Goal: Task Accomplishment & Management: Manage account settings

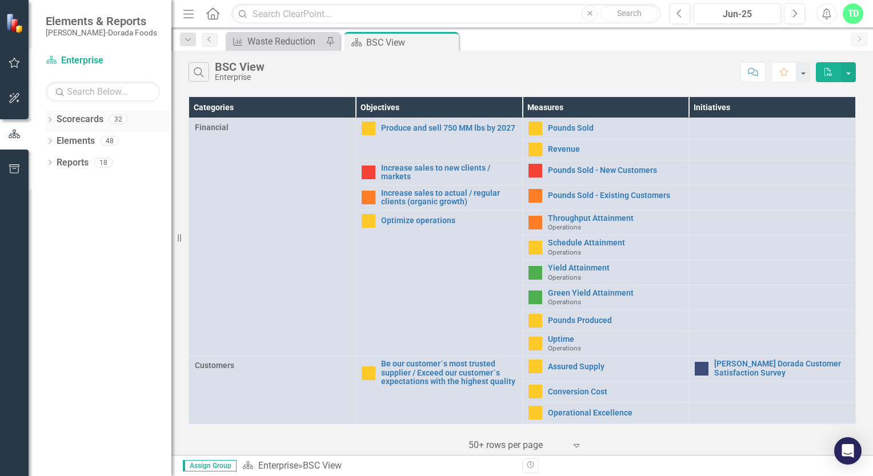
click at [95, 118] on link "Scorecards" at bounding box center [80, 119] width 47 height 13
click at [81, 122] on link "Scorecards" at bounding box center [80, 119] width 47 height 13
click at [49, 123] on icon "Dropdown" at bounding box center [50, 121] width 8 height 6
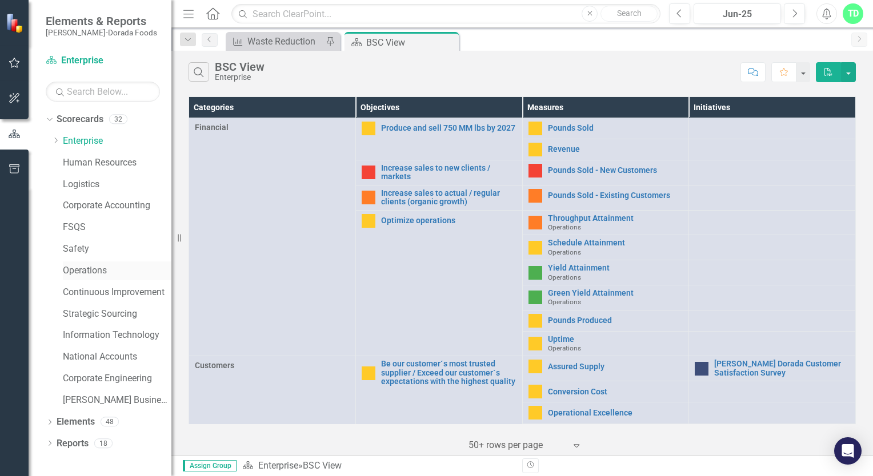
click at [74, 276] on link "Operations" at bounding box center [117, 270] width 109 height 13
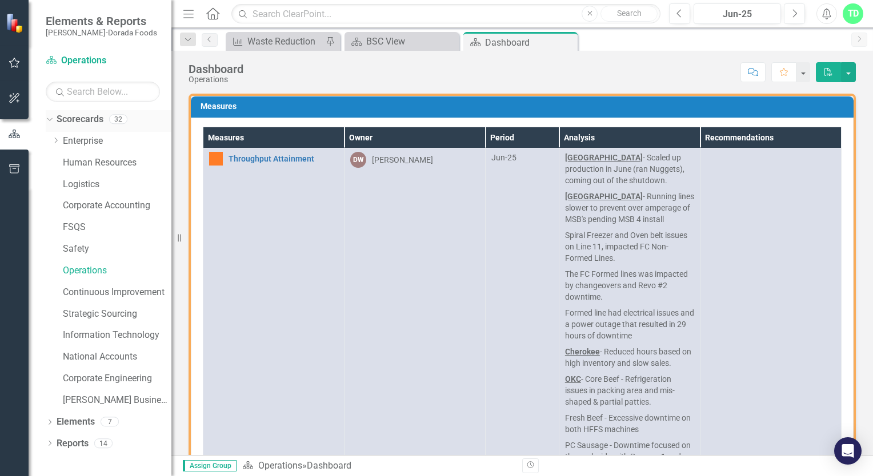
click at [48, 122] on icon "Dropdown" at bounding box center [48, 119] width 6 height 8
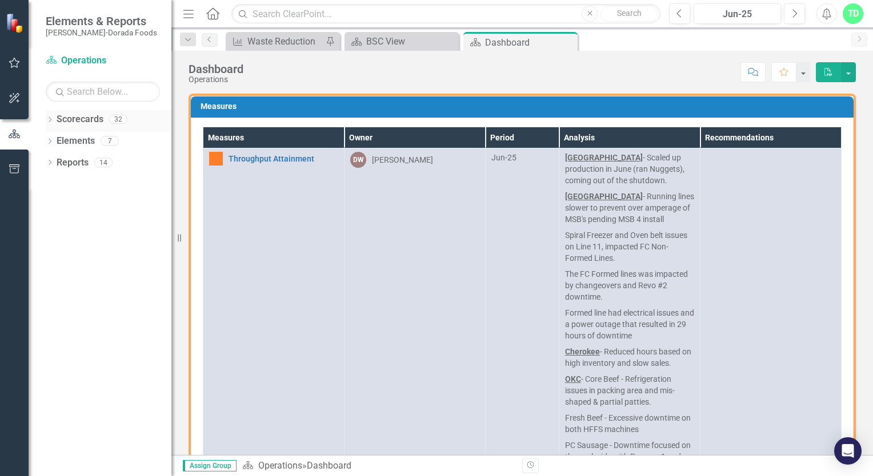
click at [75, 123] on link "Scorecards" at bounding box center [80, 119] width 47 height 13
click at [48, 123] on div "Dropdown" at bounding box center [50, 121] width 8 height 10
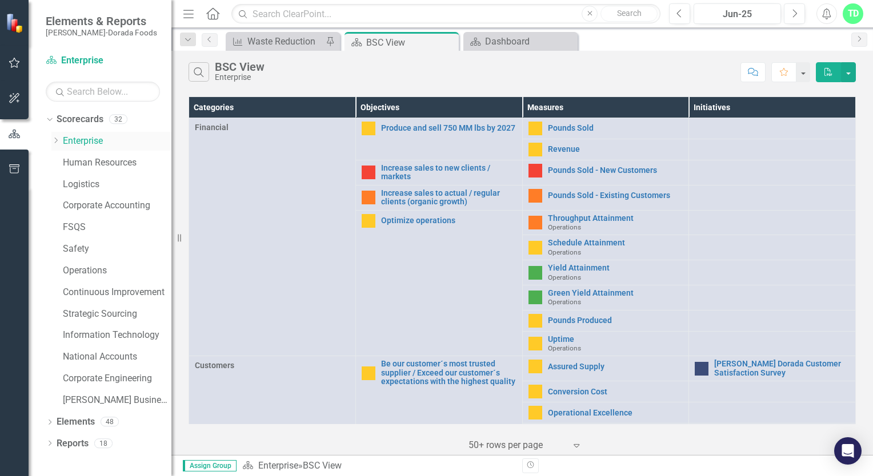
click at [56, 143] on icon "Dropdown" at bounding box center [55, 140] width 9 height 7
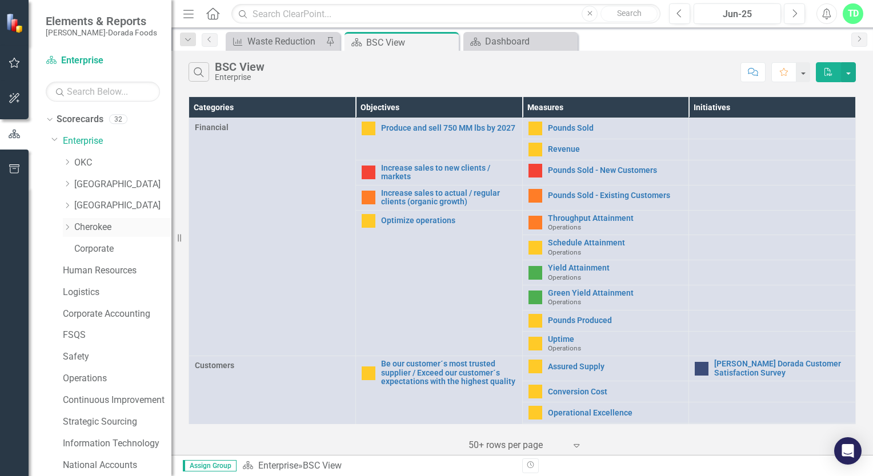
click at [91, 228] on link "Cherokee" at bounding box center [122, 227] width 97 height 13
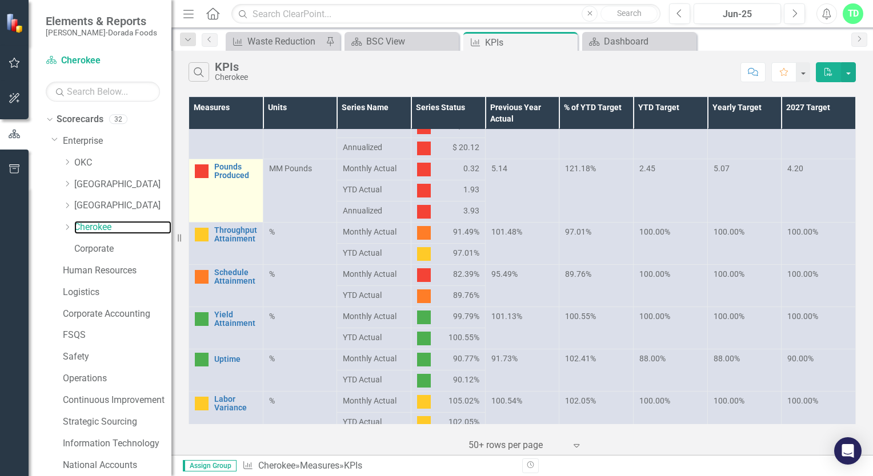
scroll to position [114, 0]
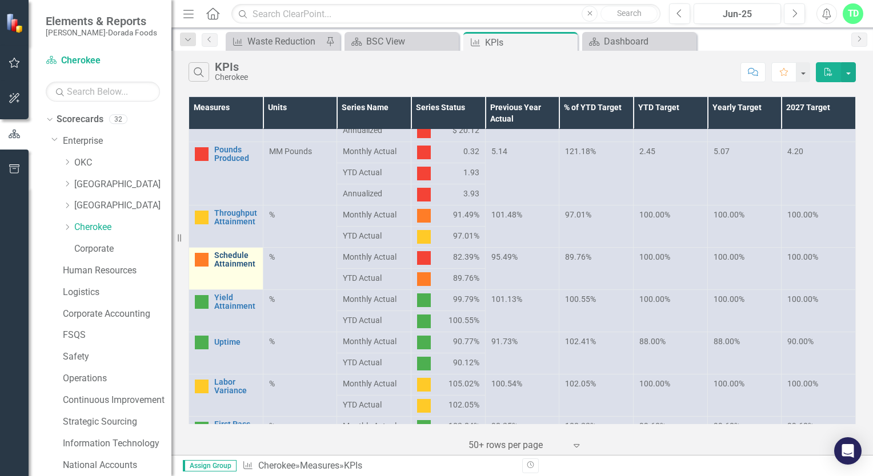
click at [242, 256] on link "Schedule Attainment" at bounding box center [235, 260] width 43 height 18
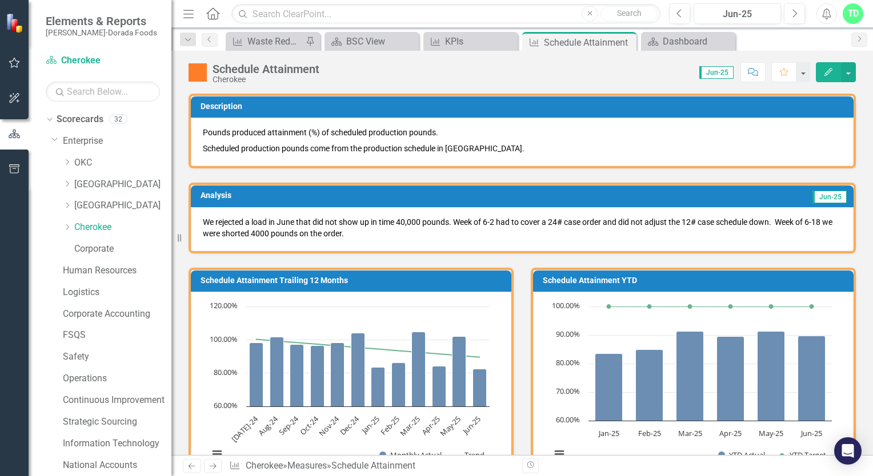
click at [397, 218] on p "We rejected a load in June that did not show up in time 40,000 pounds. Week of …" at bounding box center [522, 227] width 639 height 23
click at [832, 71] on icon "Edit" at bounding box center [828, 72] width 10 height 8
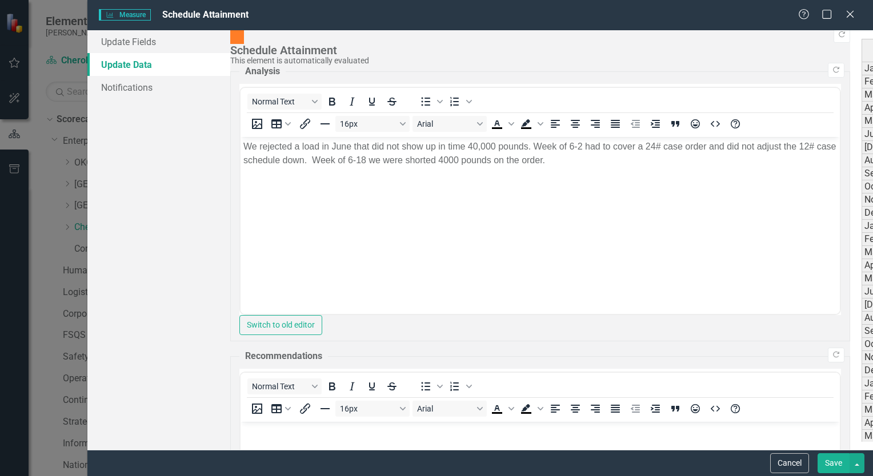
scroll to position [36, 0]
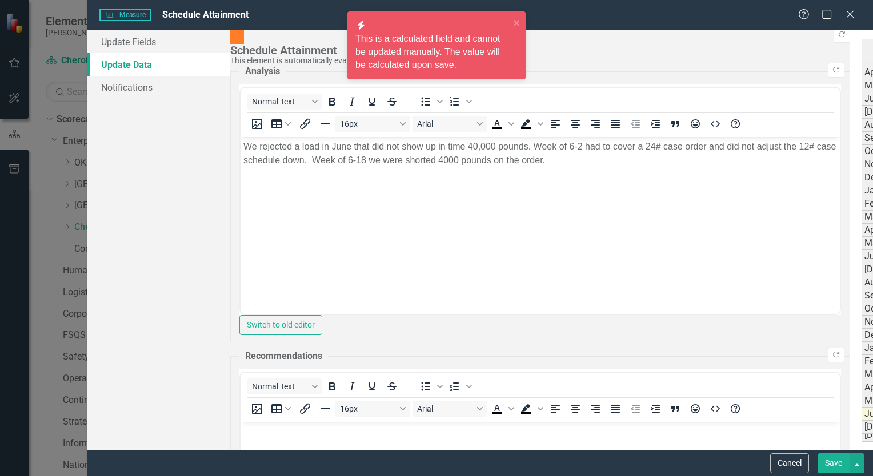
drag, startPoint x: 738, startPoint y: 420, endPoint x: 747, endPoint y: 420, distance: 8.6
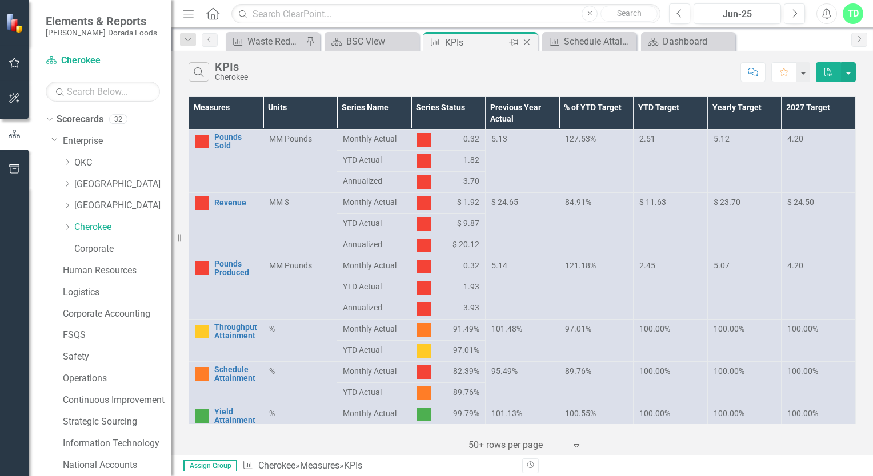
click at [443, 41] on div "Measure KPIs Pin Close" at bounding box center [480, 42] width 109 height 14
click at [570, 41] on div "Schedule Attainment" at bounding box center [591, 41] width 55 height 14
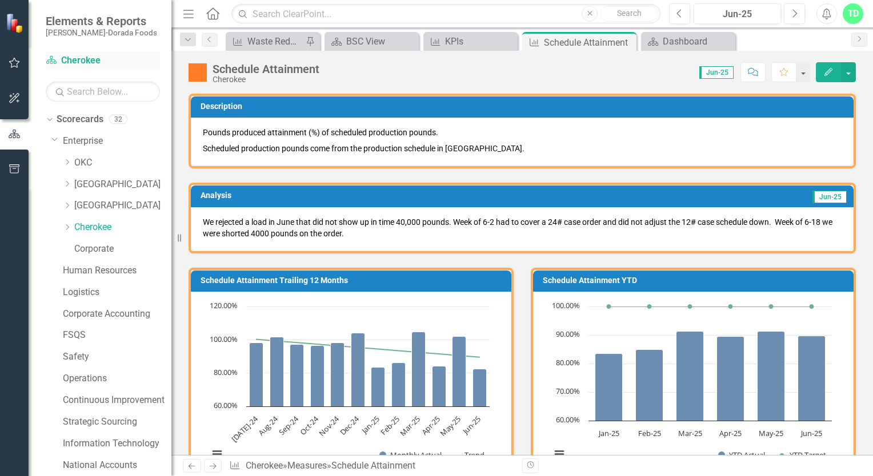
click at [73, 62] on link "Scorecard Cherokee" at bounding box center [103, 60] width 114 height 13
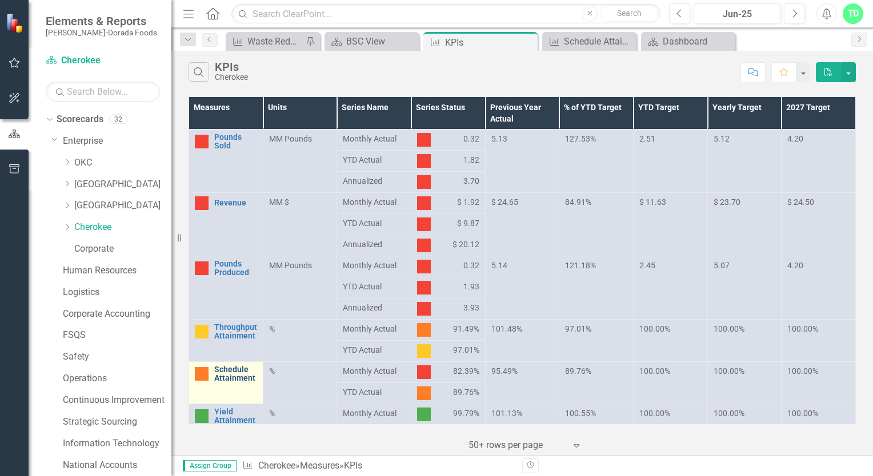
click at [244, 369] on link "Schedule Attainment" at bounding box center [235, 375] width 43 height 18
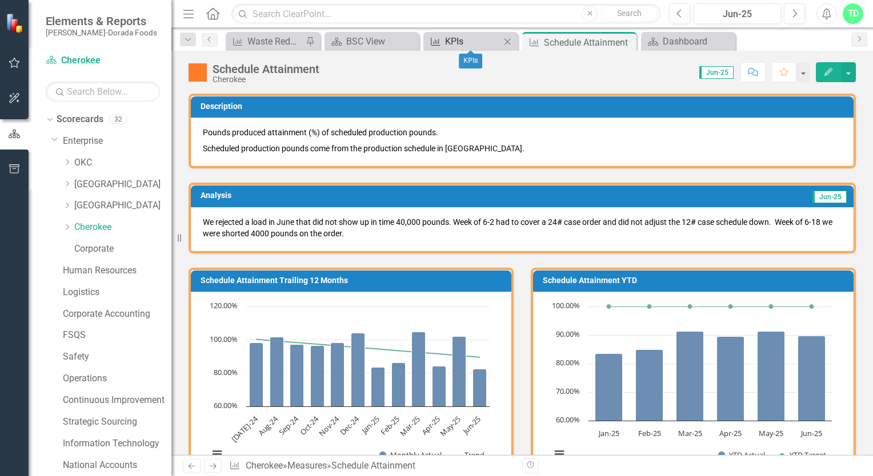
click at [452, 40] on div "KPIs" at bounding box center [472, 41] width 55 height 14
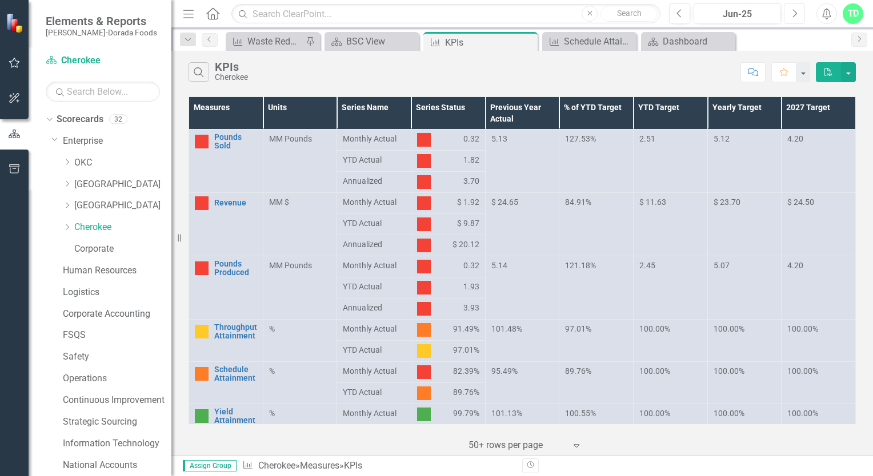
click at [793, 11] on icon "Next" at bounding box center [794, 14] width 6 height 10
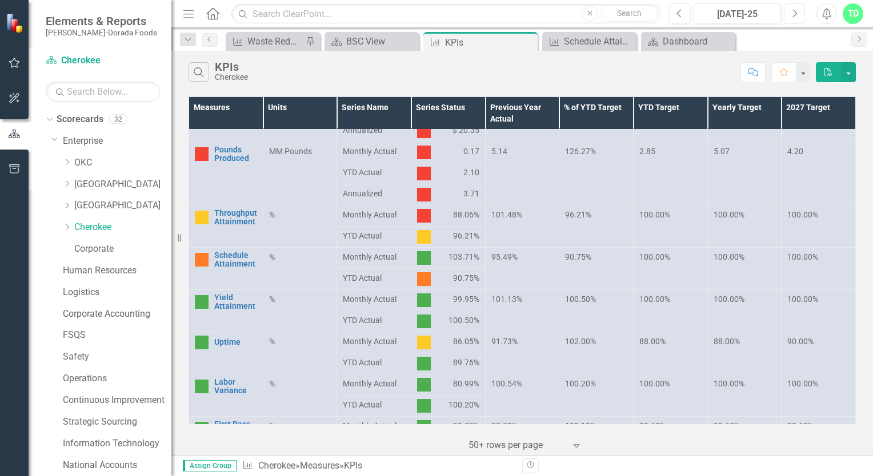
scroll to position [114, 0]
click at [234, 263] on link "Schedule Attainment" at bounding box center [235, 260] width 43 height 18
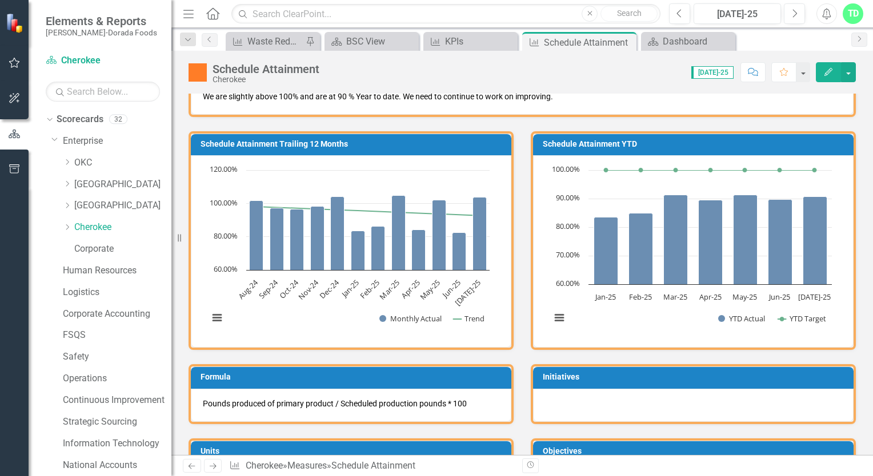
scroll to position [57, 0]
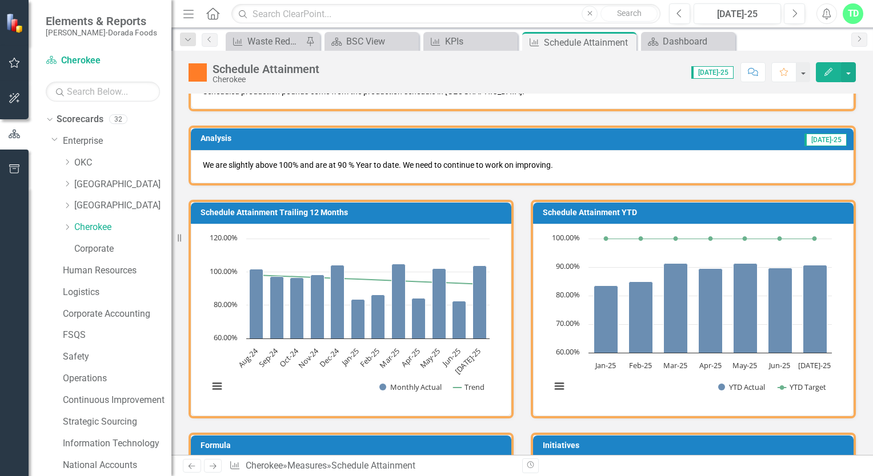
click at [274, 70] on div "Schedule Attainment" at bounding box center [265, 69] width 107 height 13
click at [191, 43] on icon "Dropdown" at bounding box center [188, 40] width 10 height 8
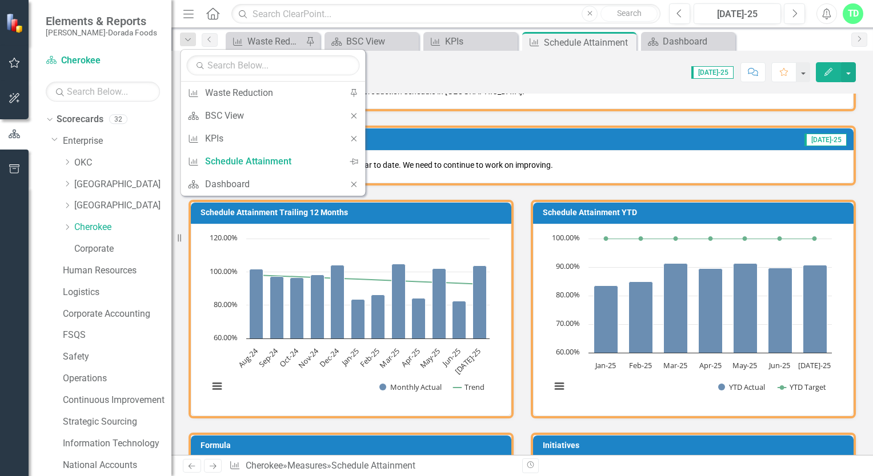
click at [418, 66] on div "Score: 0.00 [DATE]-25 Completed Comment Favorite Edit" at bounding box center [590, 71] width 531 height 19
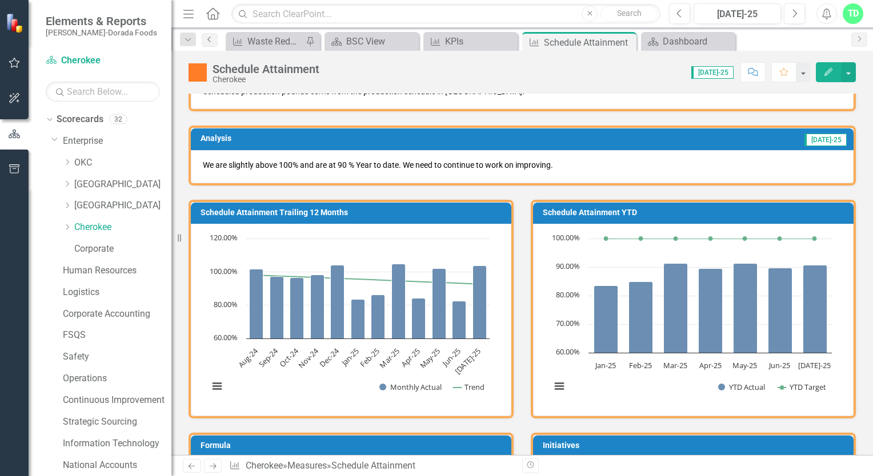
click at [207, 43] on link "Previous" at bounding box center [210, 40] width 16 height 14
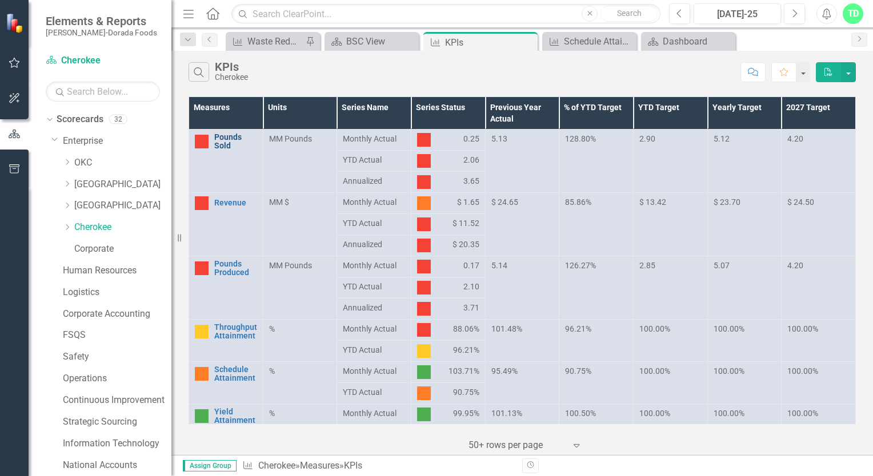
click at [227, 138] on link "Pounds Sold" at bounding box center [235, 142] width 43 height 18
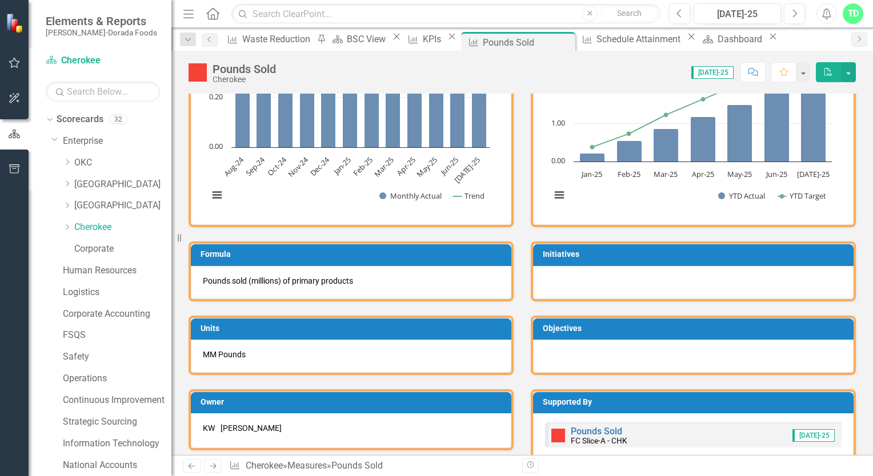
scroll to position [230, 0]
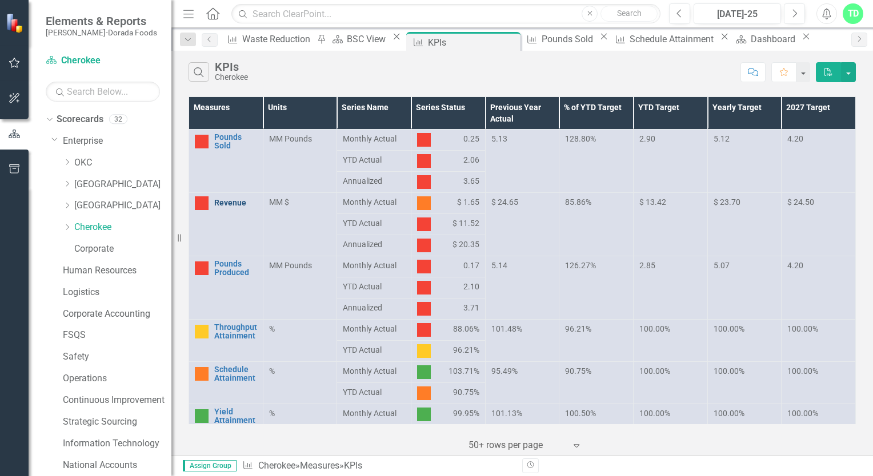
click at [221, 205] on link "Revenue" at bounding box center [235, 203] width 43 height 9
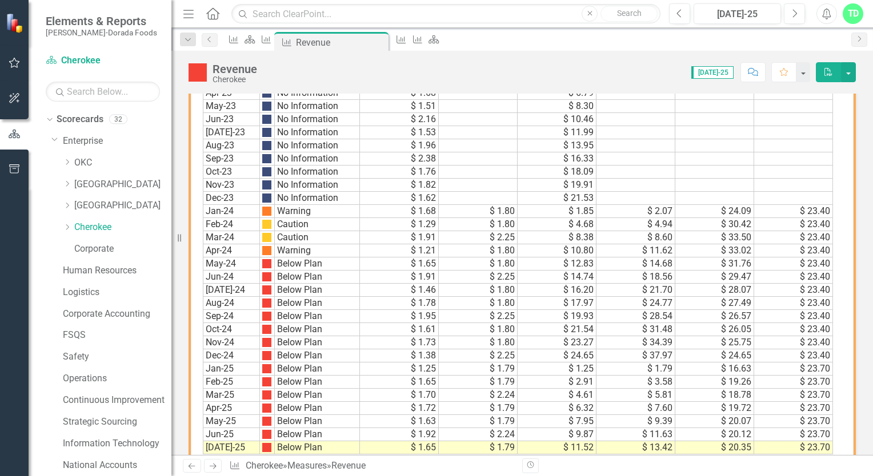
scroll to position [742, 0]
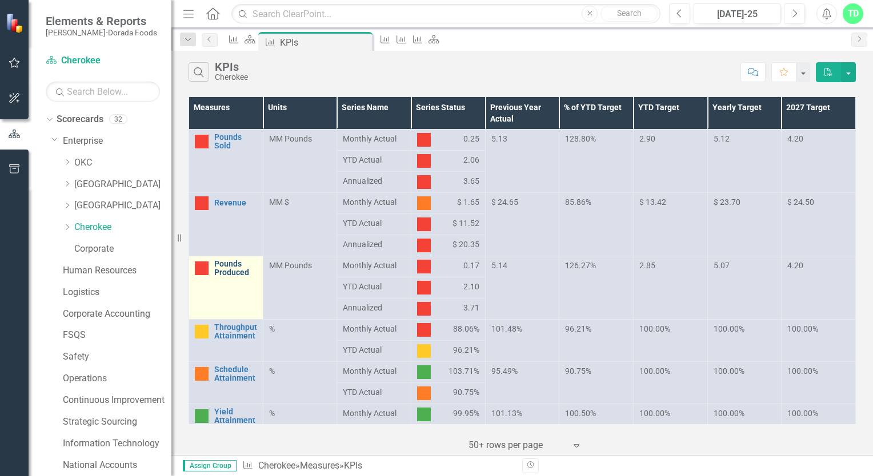
click at [228, 264] on link "Pounds Produced" at bounding box center [235, 269] width 43 height 18
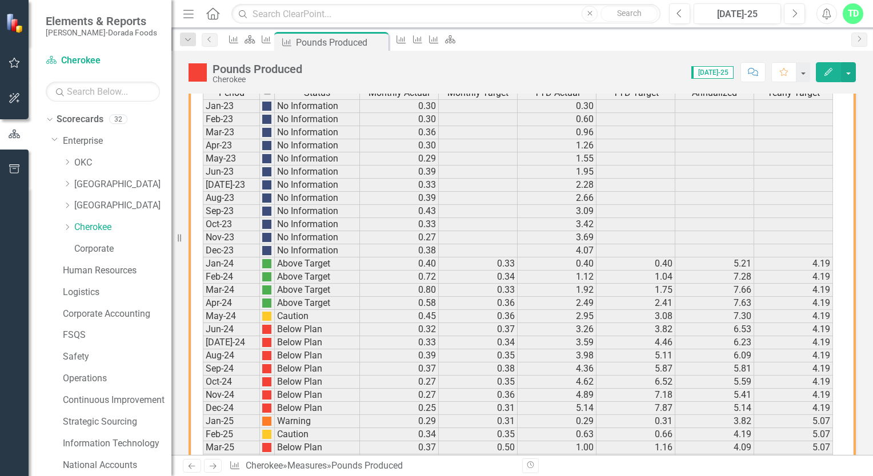
scroll to position [515, 0]
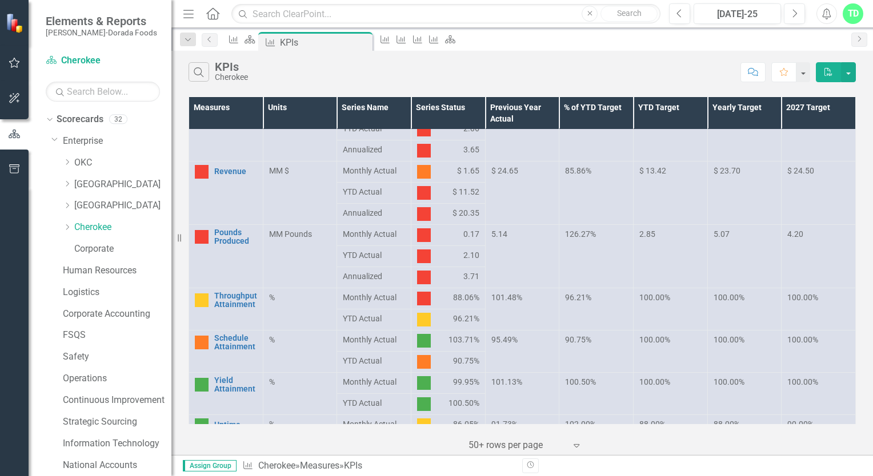
scroll to position [57, 0]
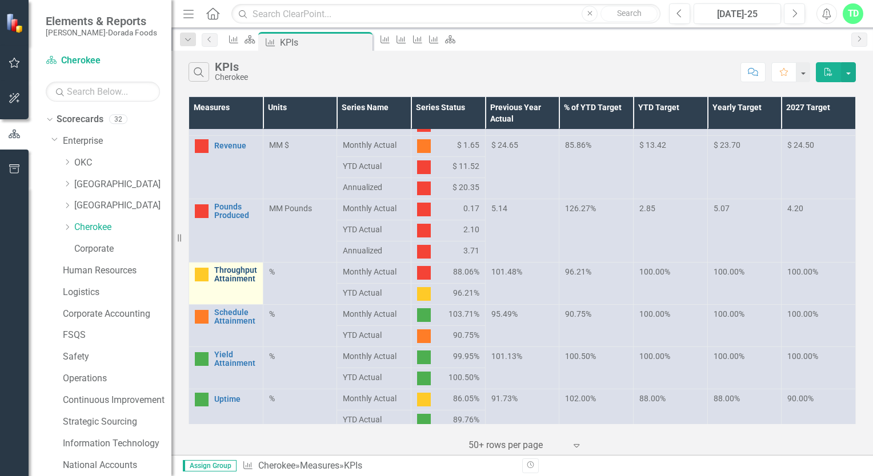
click at [235, 273] on link "Throughput Attainment" at bounding box center [235, 275] width 43 height 18
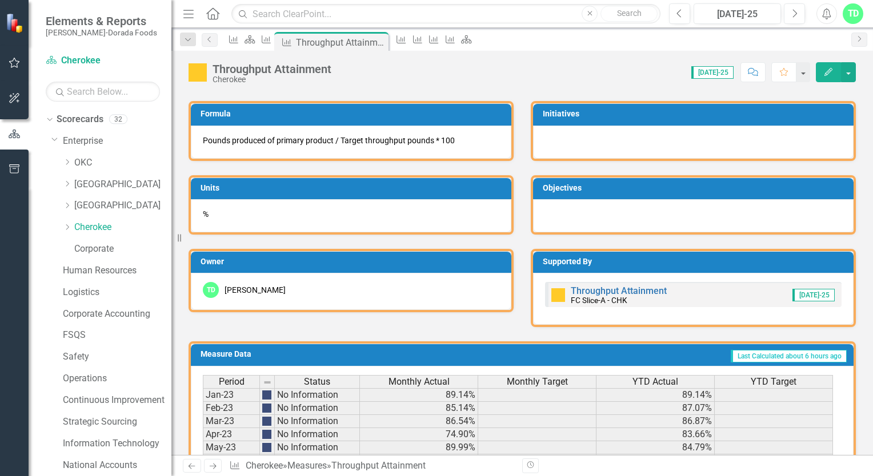
scroll to position [324, 0]
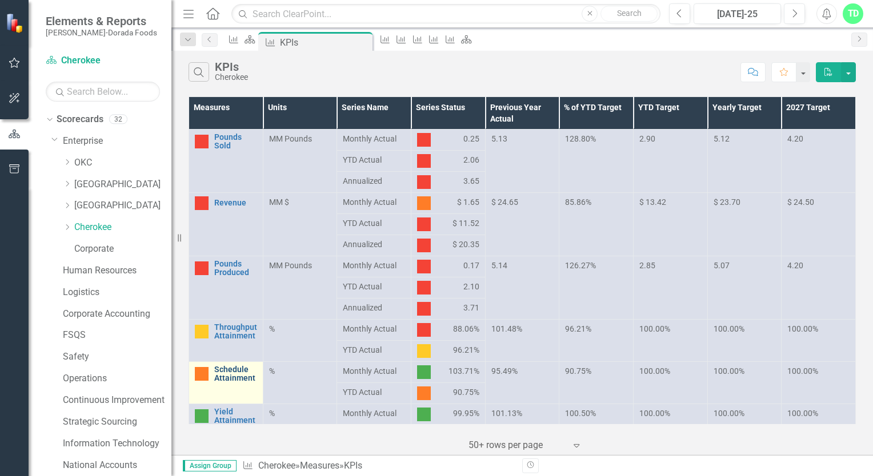
click at [238, 379] on link "Schedule Attainment" at bounding box center [235, 375] width 43 height 18
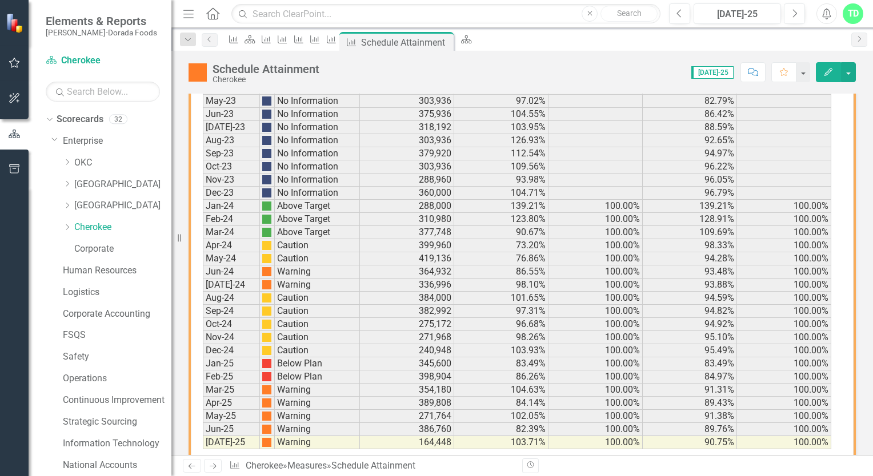
scroll to position [742, 0]
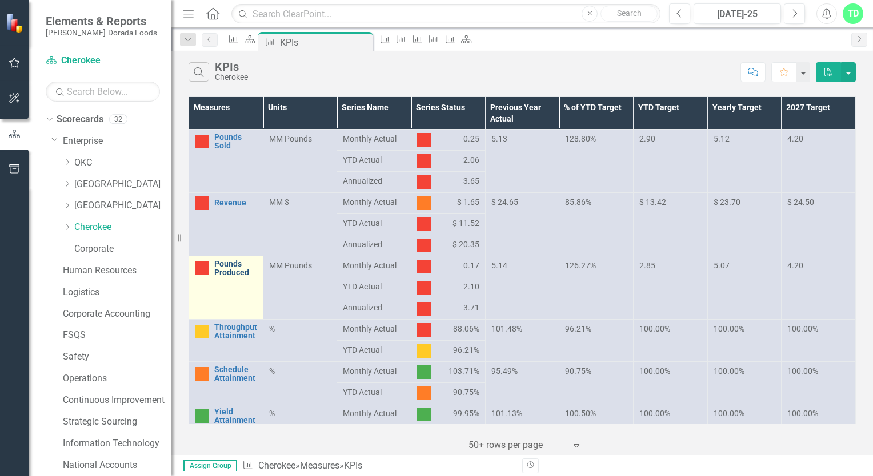
scroll to position [57, 0]
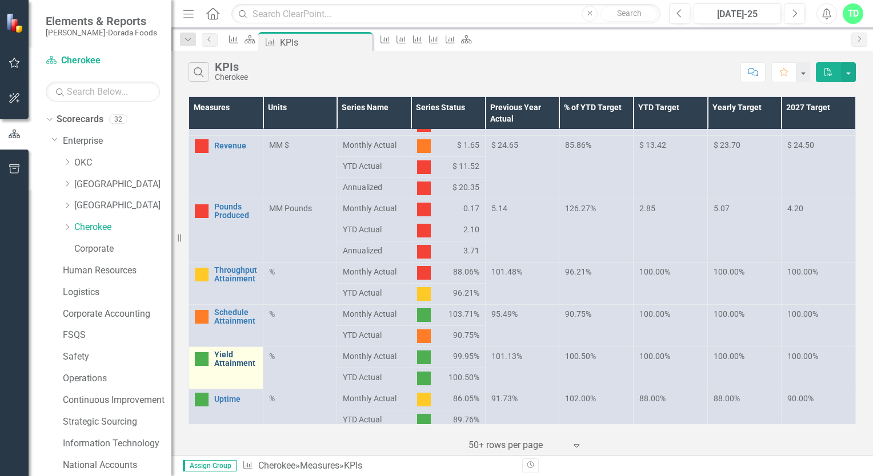
click at [244, 365] on link "Yield Attainment" at bounding box center [235, 360] width 43 height 18
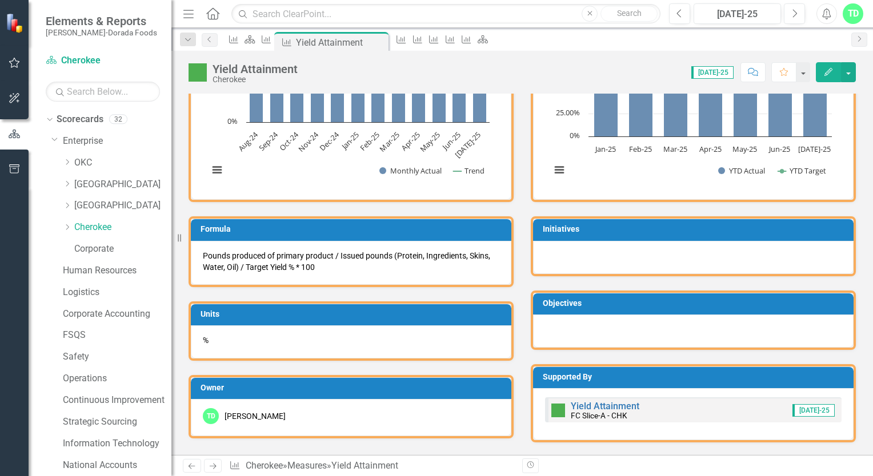
scroll to position [286, 0]
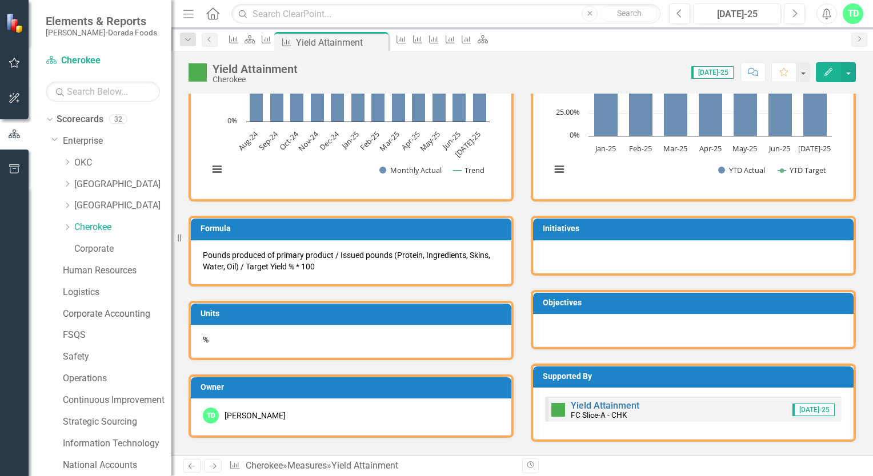
click at [338, 266] on div "Pounds produced of primary product / Issued pounds (Protein, Ingredients, Skins…" at bounding box center [351, 262] width 320 height 44
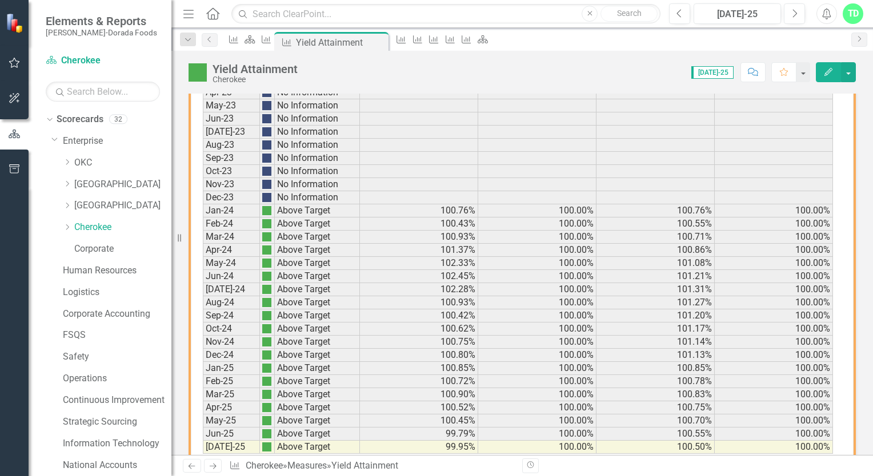
scroll to position [770, 0]
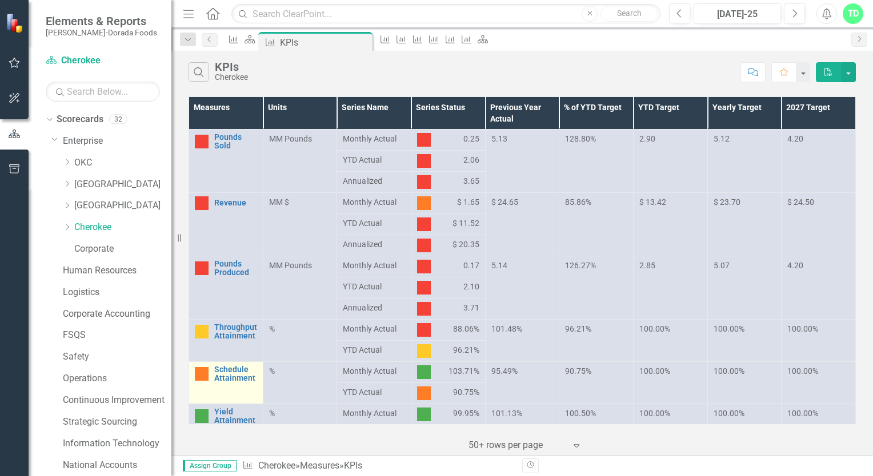
click at [256, 383] on td "Schedule Attainment Link Open Element" at bounding box center [226, 383] width 74 height 42
click at [244, 380] on link "Schedule Attainment" at bounding box center [235, 375] width 43 height 18
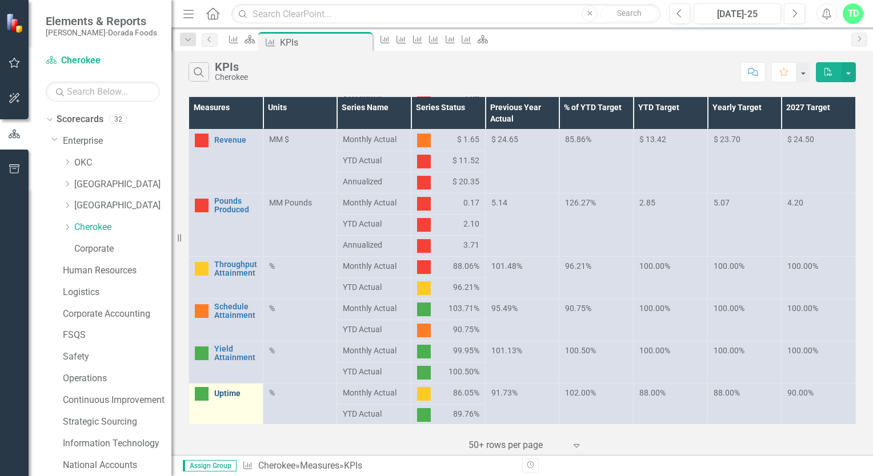
scroll to position [114, 0]
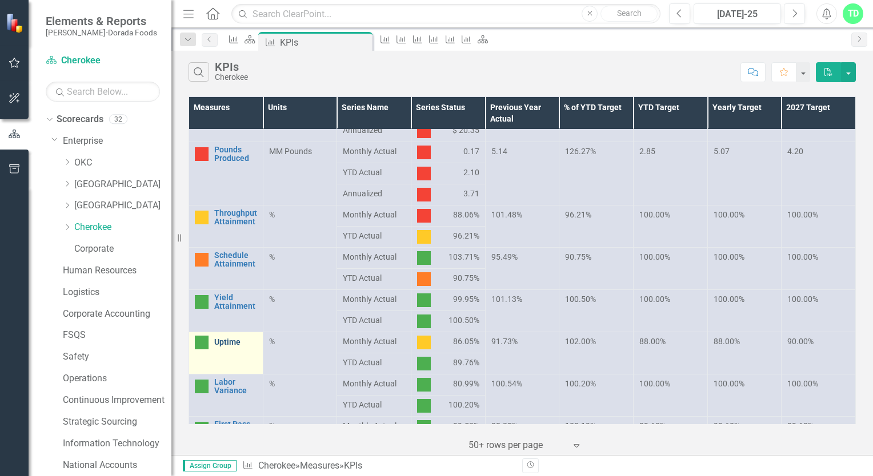
click at [250, 343] on link "Uptime" at bounding box center [235, 342] width 43 height 9
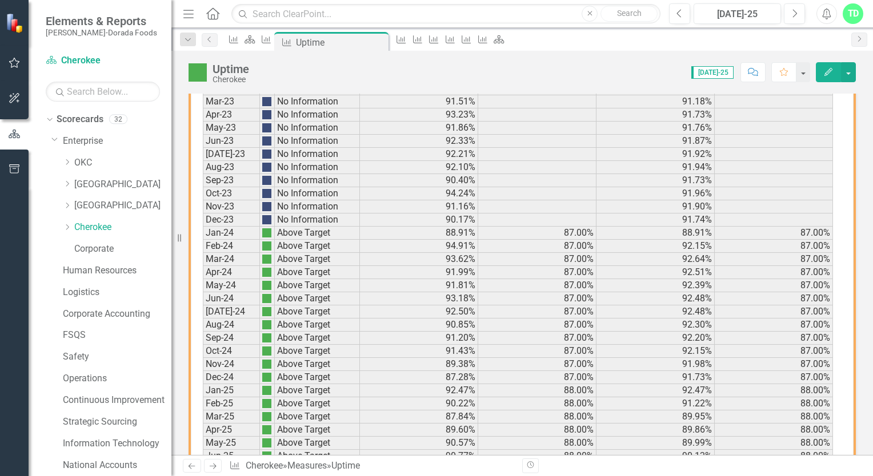
scroll to position [742, 0]
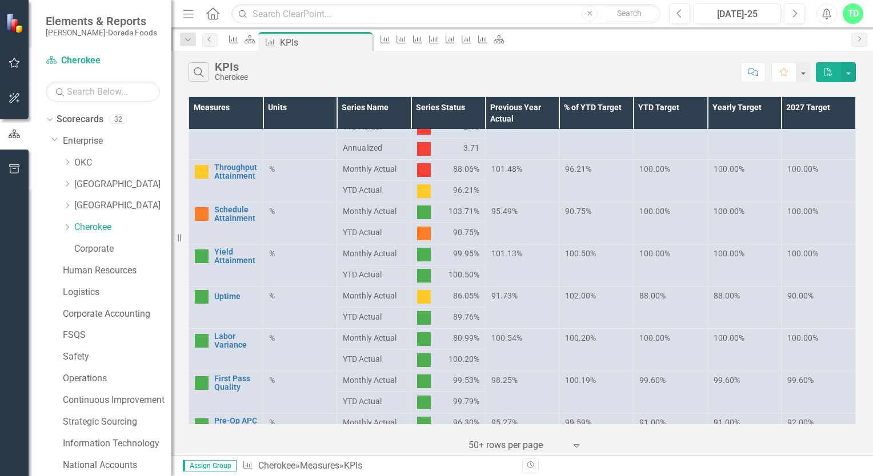
scroll to position [228, 0]
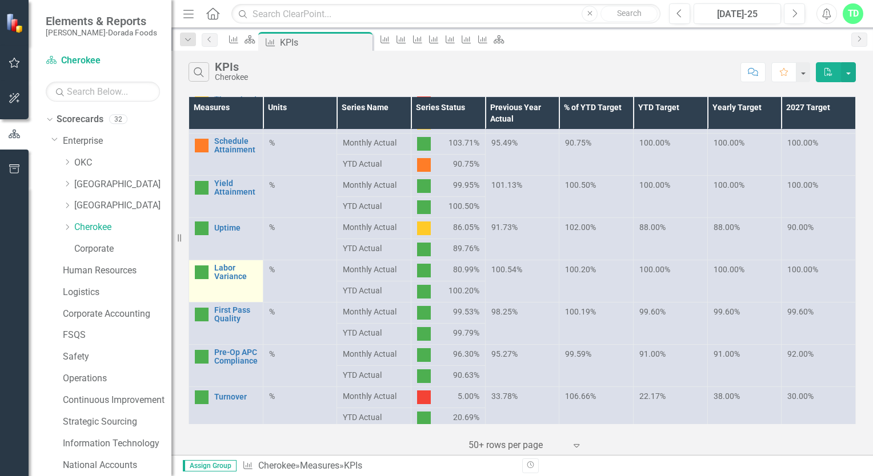
click at [228, 297] on td "Labor Variance Link Open Element" at bounding box center [226, 281] width 74 height 42
click at [215, 268] on link "Labor Variance" at bounding box center [235, 273] width 43 height 18
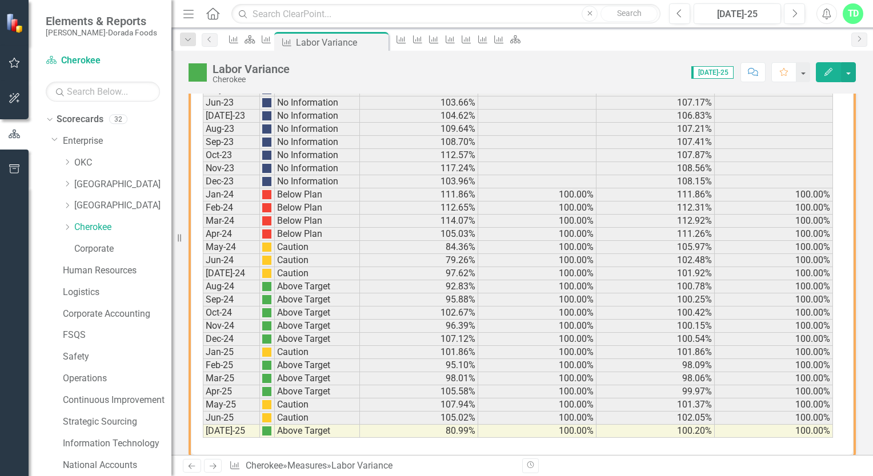
scroll to position [774, 0]
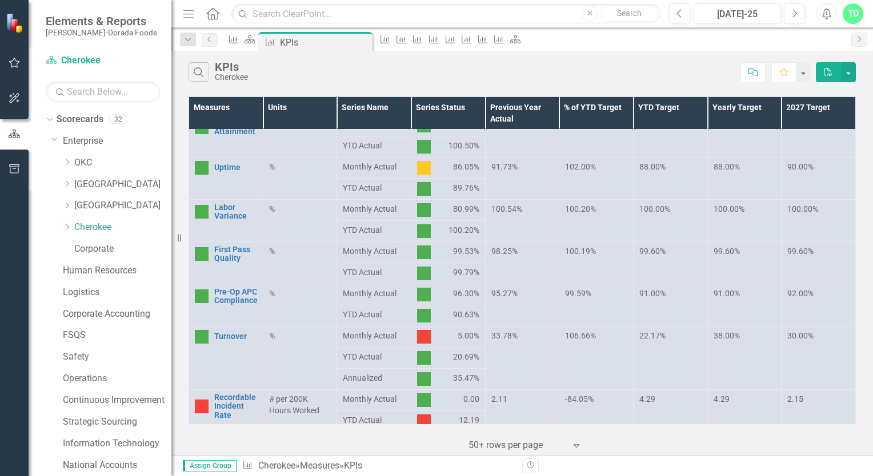
scroll to position [343, 0]
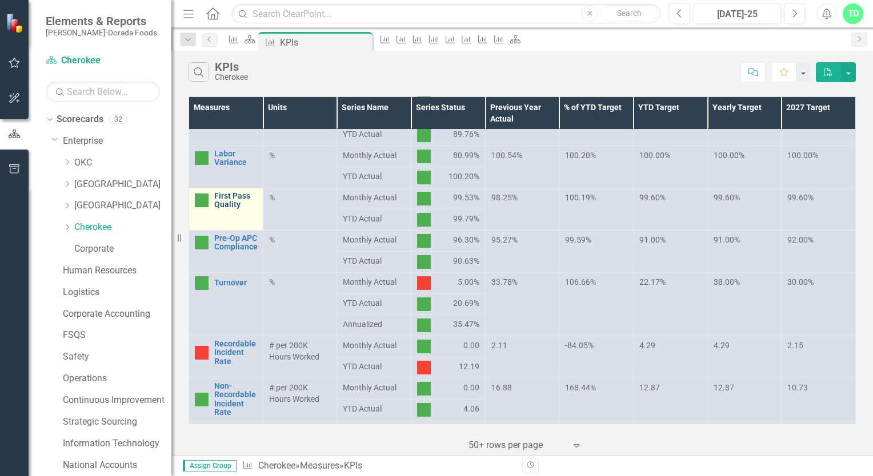
click at [242, 202] on link "First Pass Quality" at bounding box center [235, 201] width 43 height 18
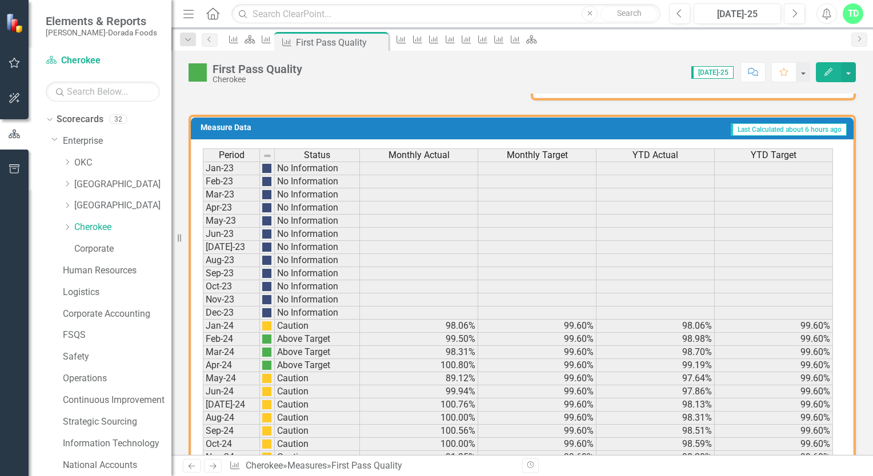
scroll to position [546, 0]
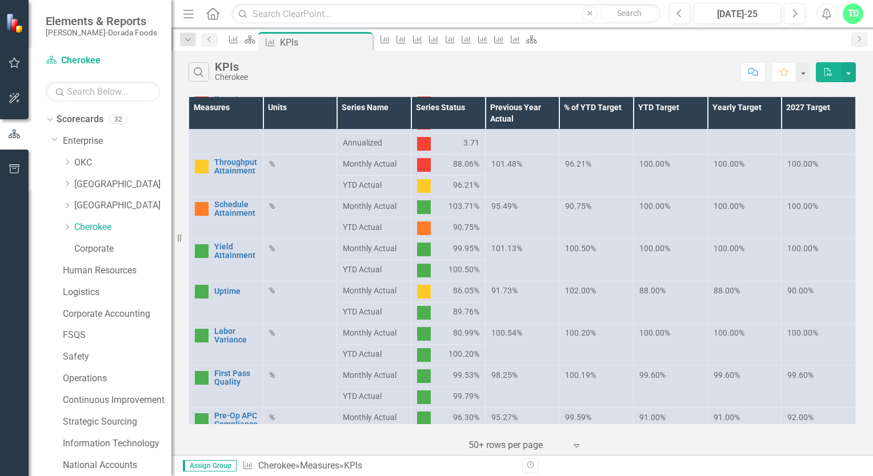
scroll to position [171, 0]
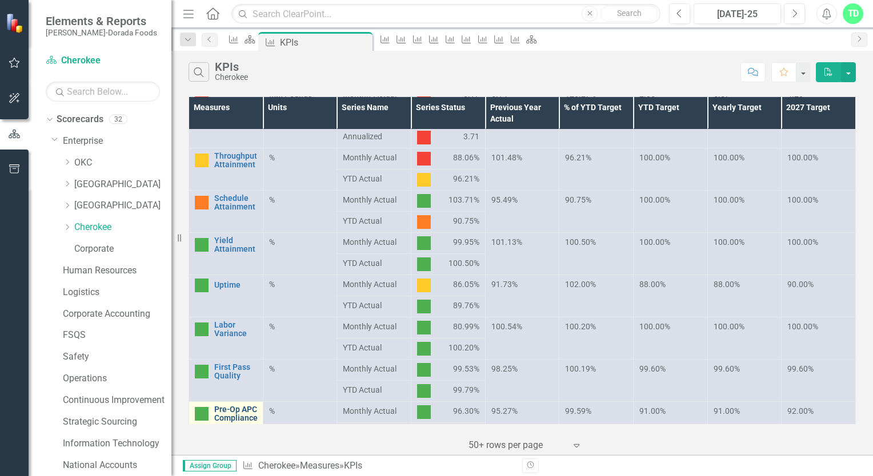
click at [233, 406] on link "Pre-Op APC Compliance" at bounding box center [235, 415] width 43 height 18
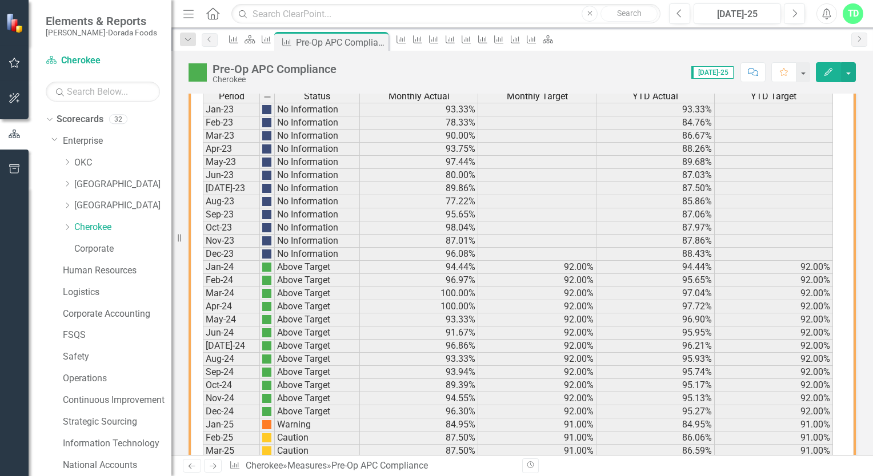
scroll to position [611, 0]
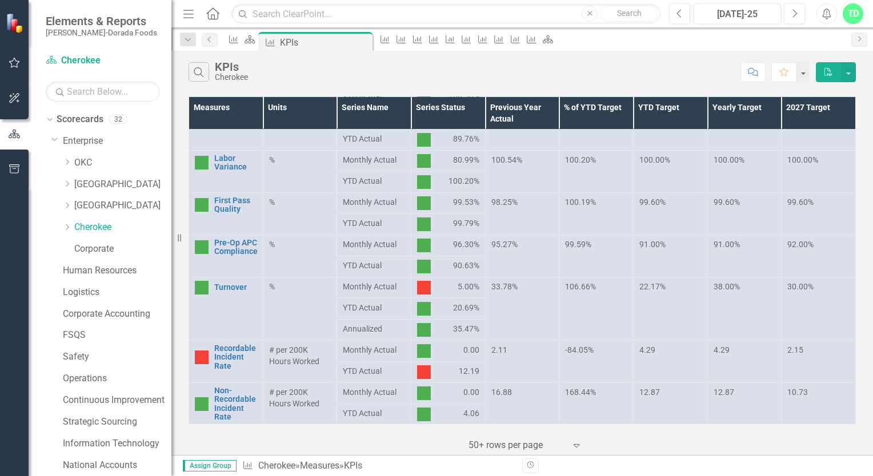
scroll to position [343, 0]
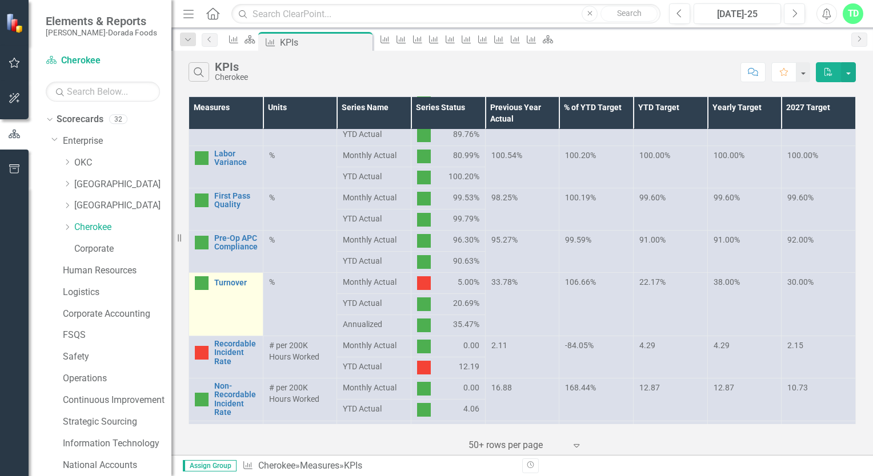
click at [213, 278] on div "Turnover" at bounding box center [226, 283] width 62 height 14
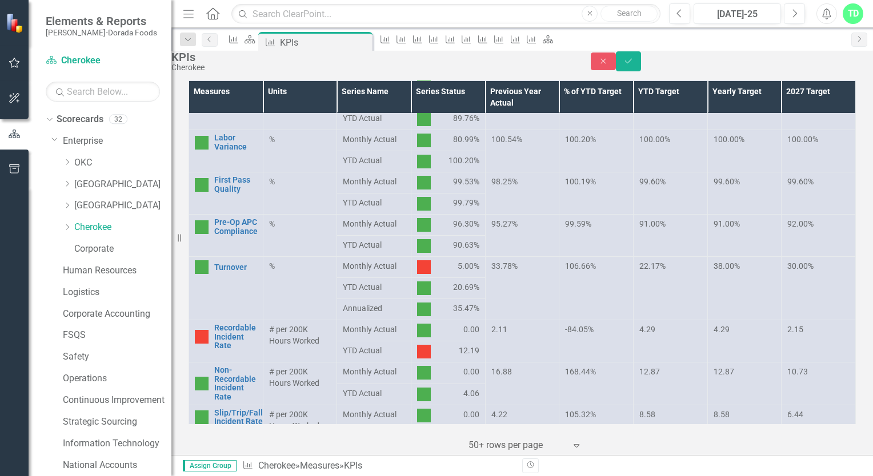
drag, startPoint x: 213, startPoint y: 278, endPoint x: 274, endPoint y: 304, distance: 66.5
click at [274, 304] on td "%" at bounding box center [300, 288] width 74 height 63
click at [217, 294] on td "Turnover Link Open Element" at bounding box center [226, 288] width 74 height 63
click at [203, 274] on img at bounding box center [202, 267] width 14 height 14
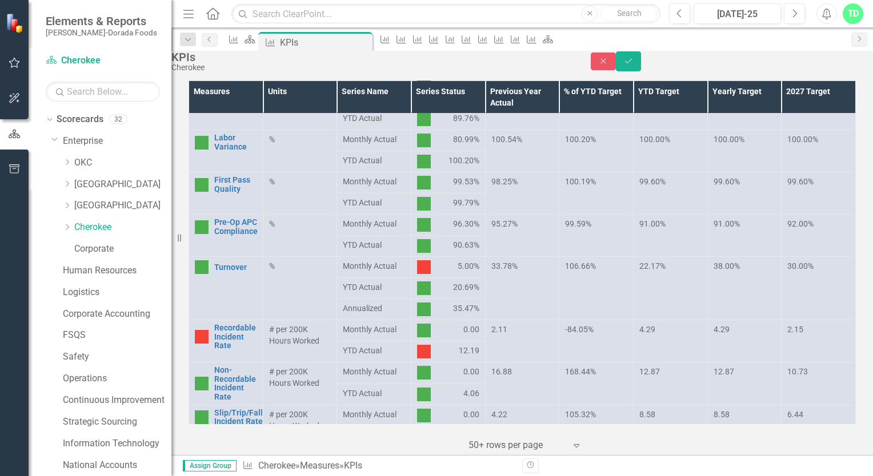
click at [274, 293] on td "%" at bounding box center [300, 288] width 74 height 63
click at [230, 272] on link "Turnover" at bounding box center [235, 267] width 43 height 9
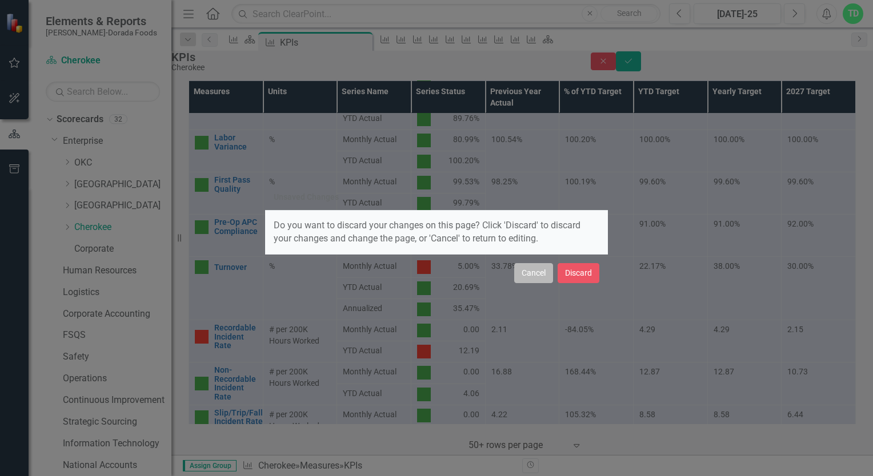
click at [536, 271] on button "Cancel" at bounding box center [533, 273] width 39 height 20
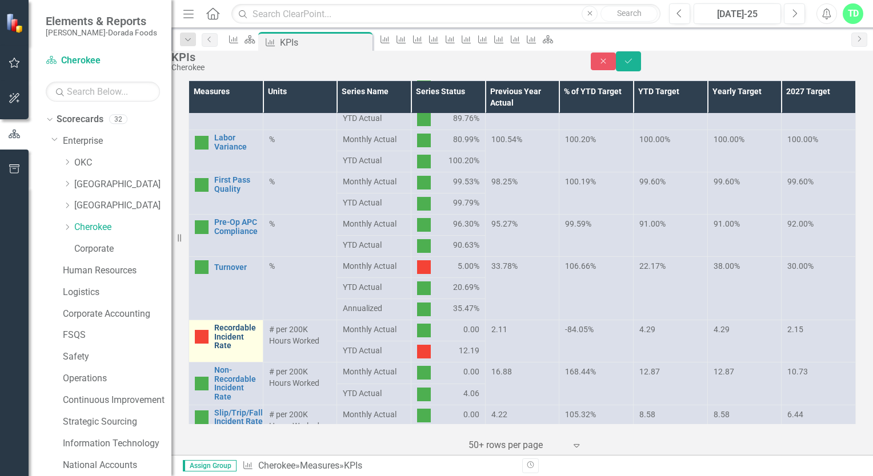
click at [240, 350] on link "Recordable Incident Rate" at bounding box center [235, 337] width 43 height 26
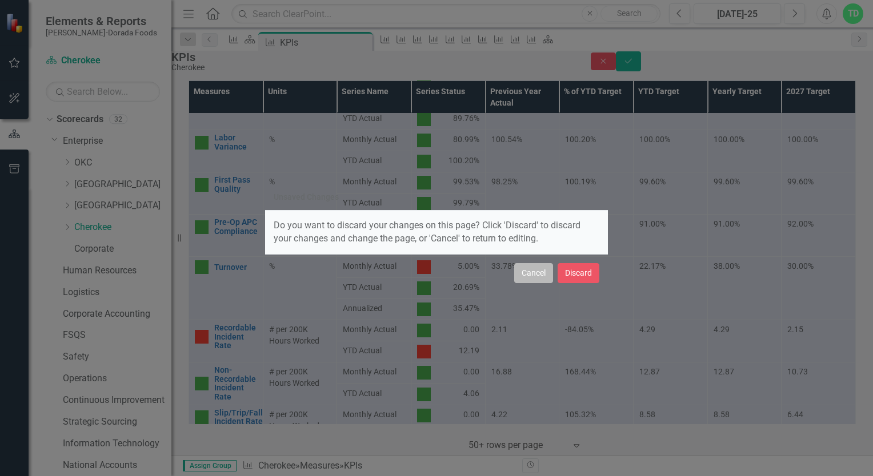
click at [524, 280] on button "Cancel" at bounding box center [533, 273] width 39 height 20
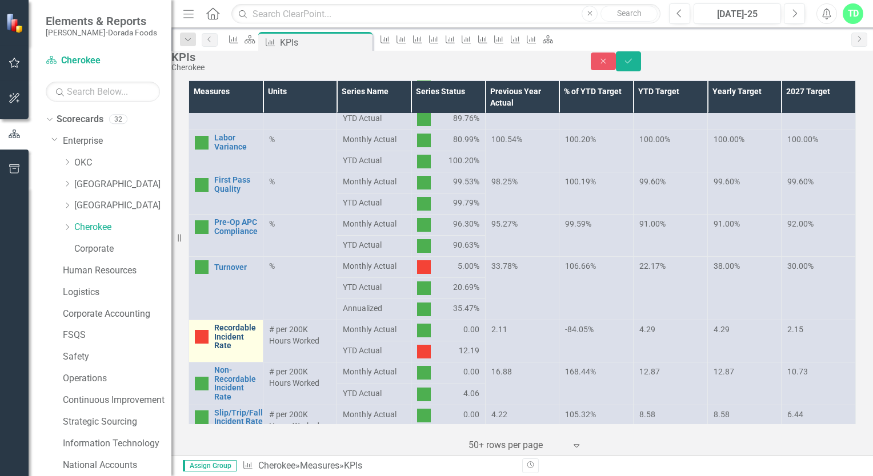
click at [234, 350] on link "Recordable Incident Rate" at bounding box center [235, 337] width 43 height 26
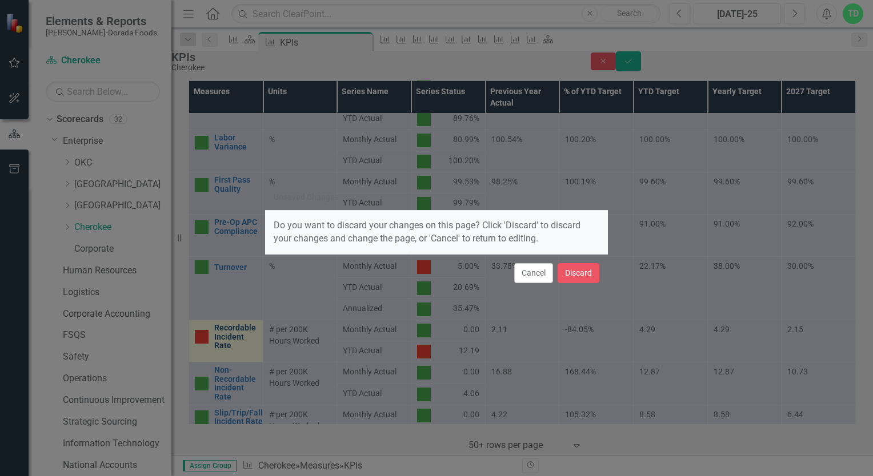
click at [234, 358] on div "Unsaved Changes Do you want to discard your changes on this page? Click 'Discar…" at bounding box center [436, 238] width 873 height 476
click at [573, 270] on button "Discard" at bounding box center [578, 273] width 42 height 20
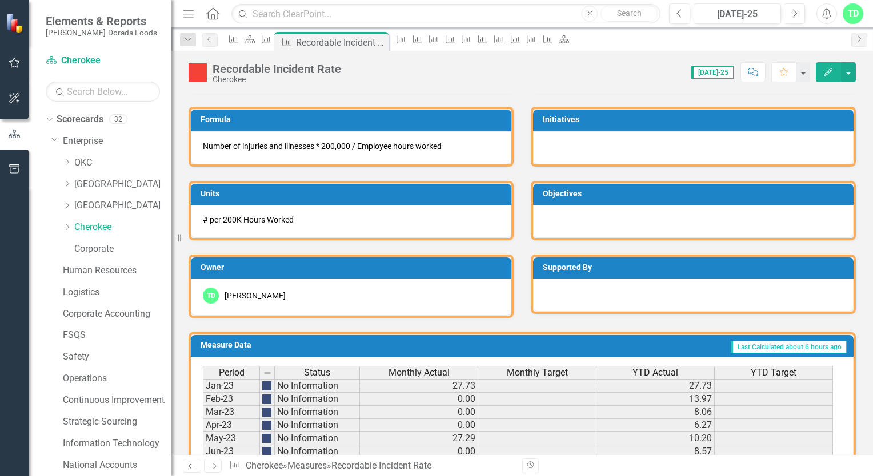
scroll to position [314, 0]
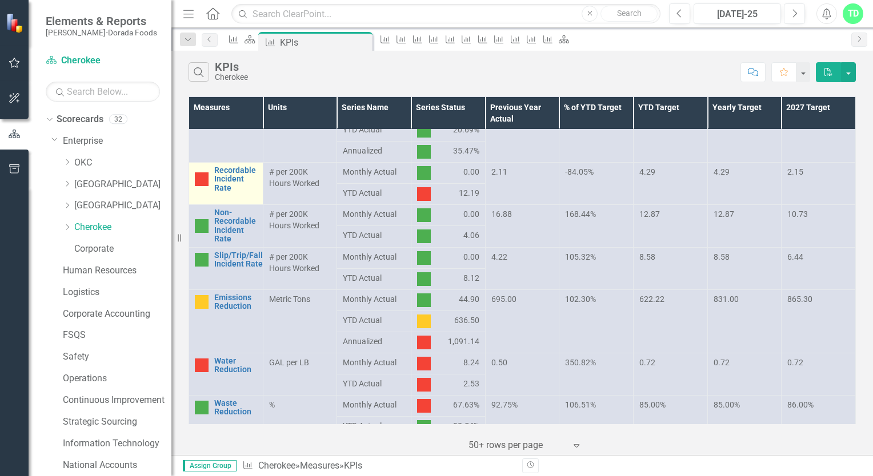
scroll to position [528, 0]
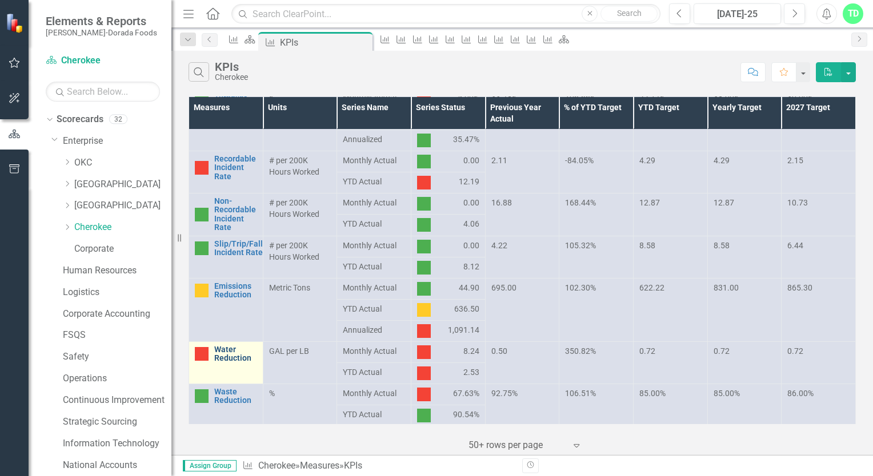
click at [215, 355] on link "Water Reduction" at bounding box center [235, 355] width 43 height 18
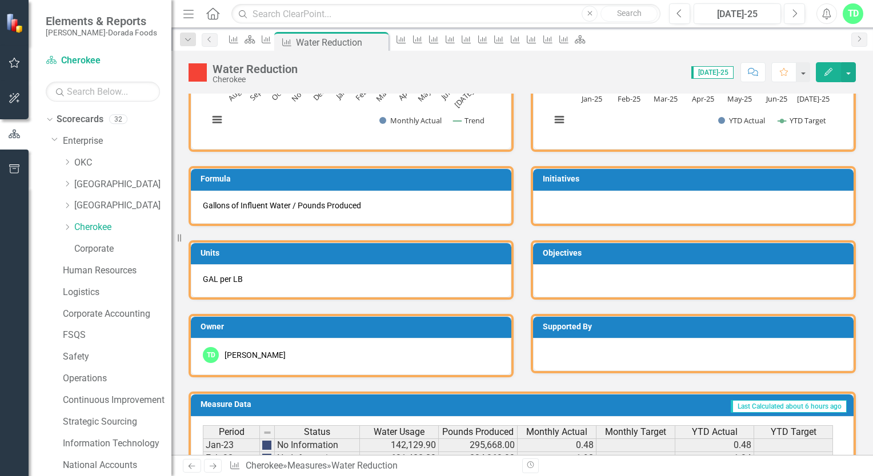
scroll to position [199, 0]
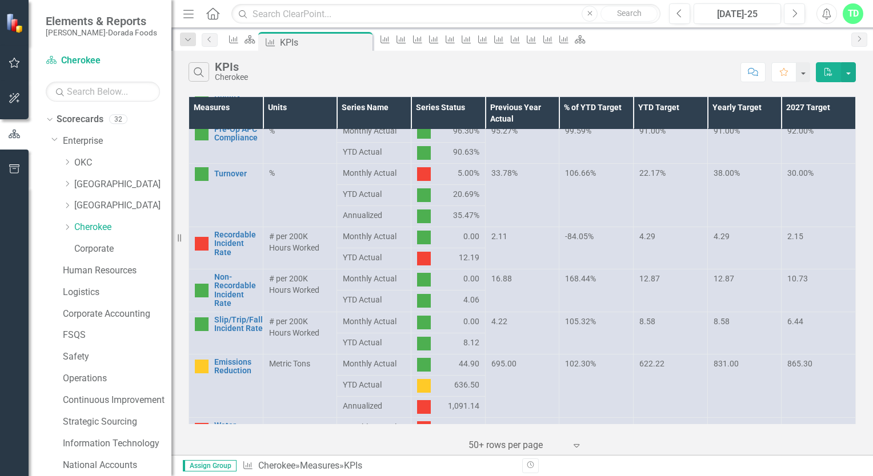
scroll to position [528, 0]
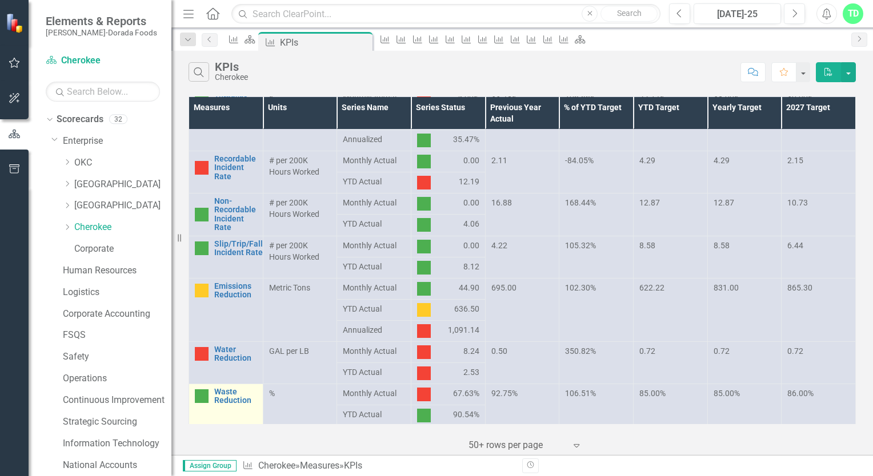
click at [209, 396] on div "Waste Reduction" at bounding box center [226, 397] width 62 height 18
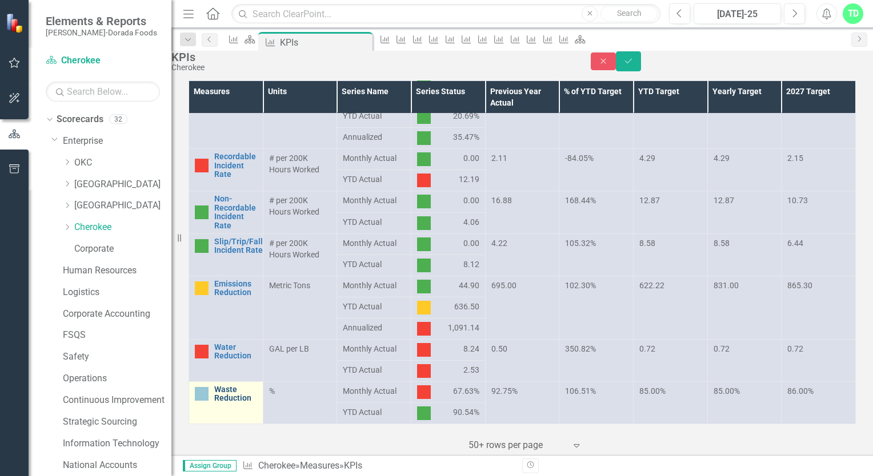
drag, startPoint x: 209, startPoint y: 396, endPoint x: 228, endPoint y: 392, distance: 19.3
click at [228, 392] on link "Waste Reduction" at bounding box center [235, 395] width 43 height 18
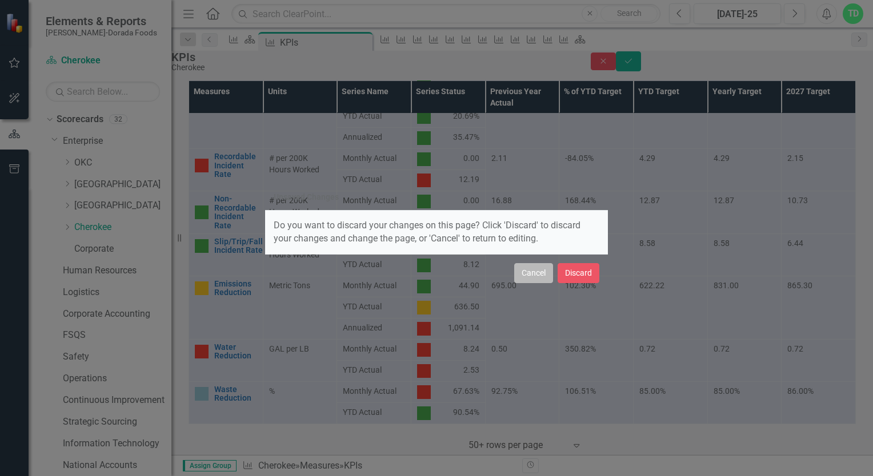
click at [541, 278] on button "Cancel" at bounding box center [533, 273] width 39 height 20
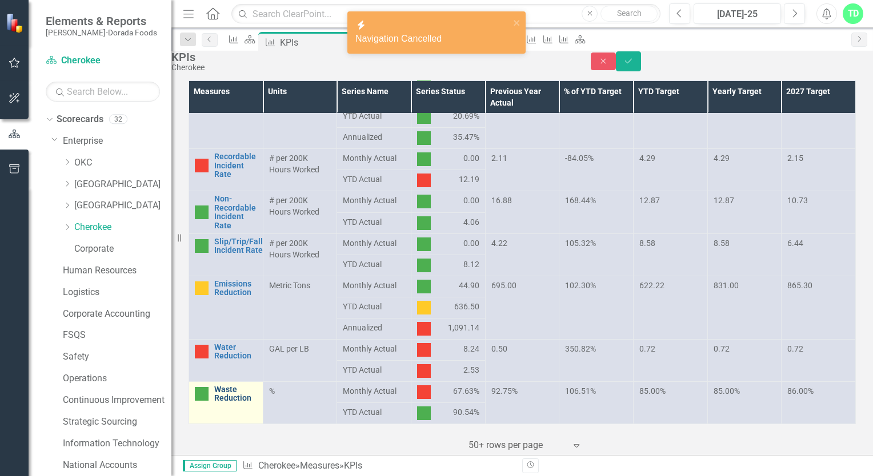
click at [244, 396] on link "Waste Reduction" at bounding box center [235, 395] width 43 height 18
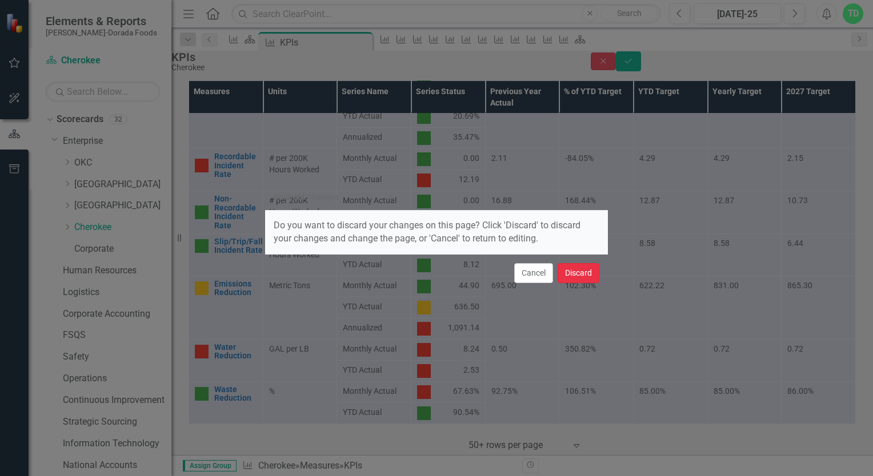
click at [589, 273] on button "Discard" at bounding box center [578, 273] width 42 height 20
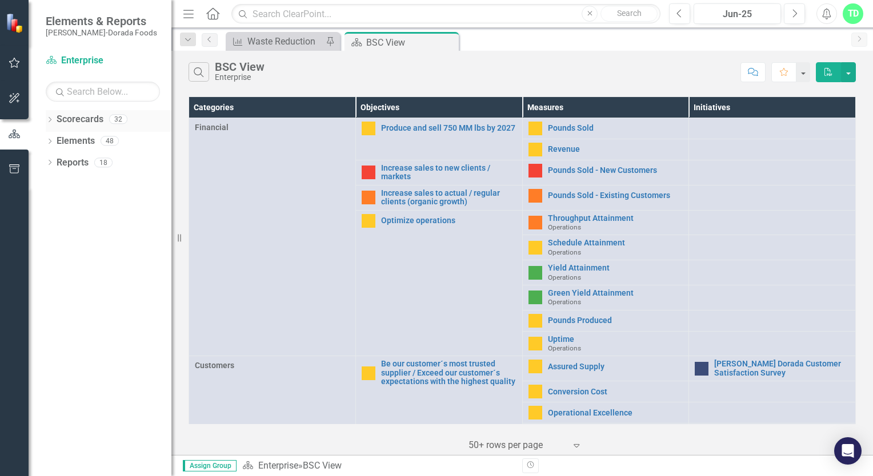
click at [46, 121] on icon "Dropdown" at bounding box center [50, 121] width 8 height 6
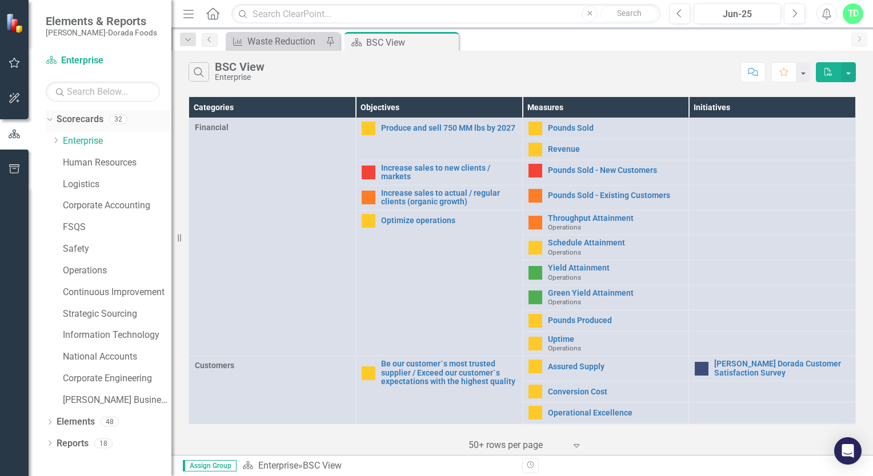
click at [89, 126] on link "Scorecards" at bounding box center [80, 119] width 47 height 13
click at [59, 124] on link "Scorecards" at bounding box center [80, 119] width 47 height 13
click at [57, 141] on icon "Dropdown" at bounding box center [55, 140] width 9 height 7
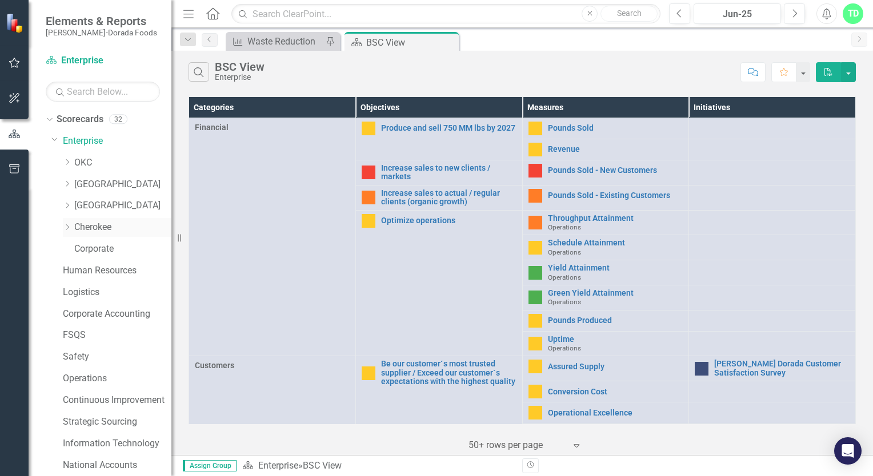
click at [95, 228] on link "Cherokee" at bounding box center [122, 227] width 97 height 13
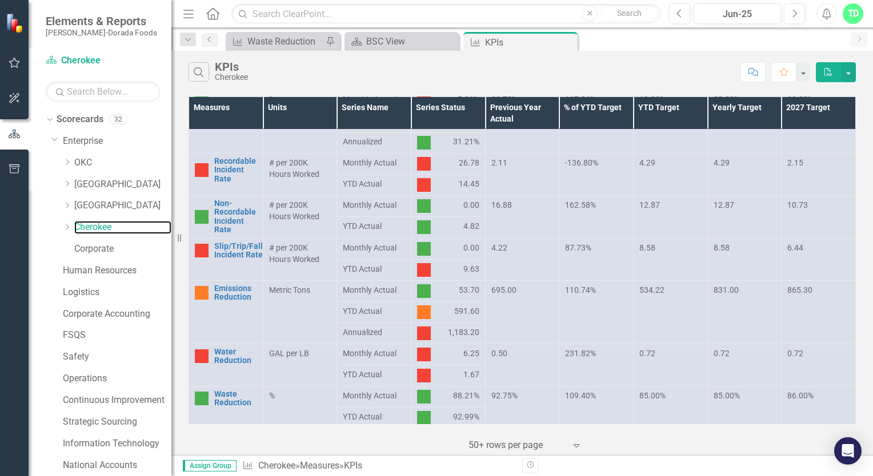
scroll to position [528, 0]
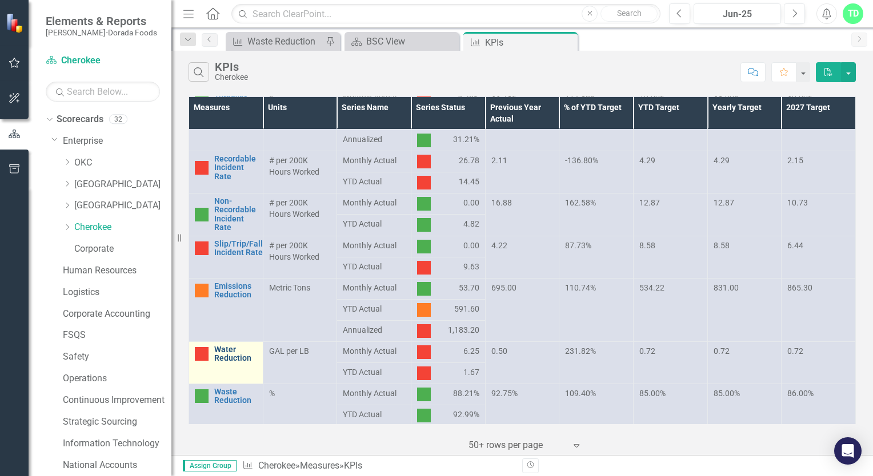
click at [226, 348] on link "Water Reduction" at bounding box center [235, 355] width 43 height 18
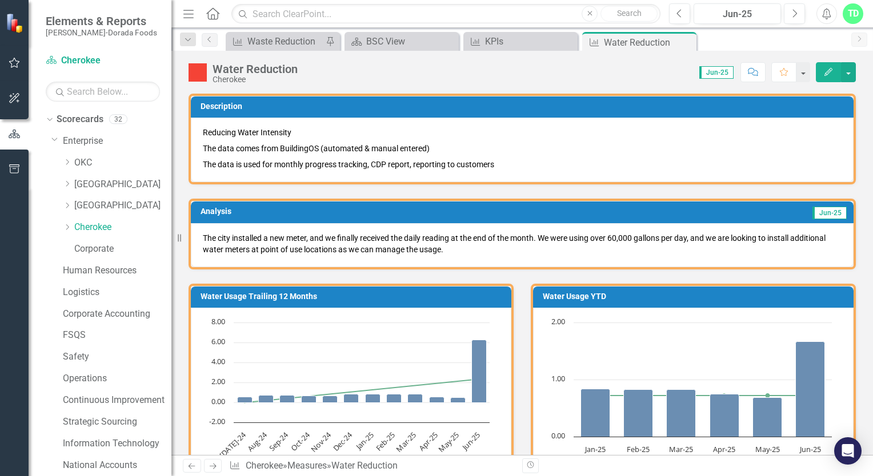
click at [711, 71] on span "Jun-25" at bounding box center [716, 72] width 34 height 13
click at [713, 74] on span "Jun-25" at bounding box center [716, 72] width 34 height 13
click at [709, 71] on span "Jun-25" at bounding box center [716, 72] width 34 height 13
drag, startPoint x: 709, startPoint y: 71, endPoint x: 637, endPoint y: 81, distance: 72.7
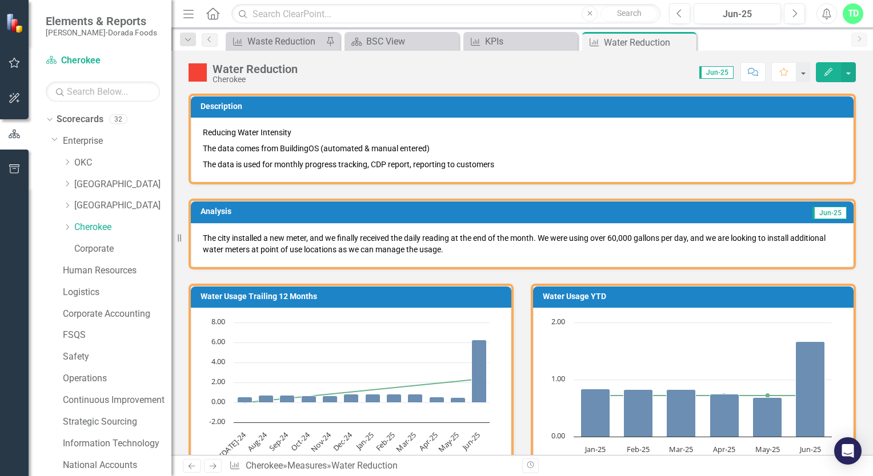
click at [637, 81] on div "Score: 0.00 Jun-25 Completed Comment Favorite Edit" at bounding box center [579, 71] width 552 height 19
click at [727, 86] on div "Water Reduction Cherokee Score: 0.00 Jun-25 Completed Comment Favorite Edit Des…" at bounding box center [521, 253] width 701 height 404
click at [462, 71] on div "Score: 0.00 Jun-25 Completed Comment Favorite Edit" at bounding box center [579, 71] width 552 height 19
click at [504, 42] on div "KPIs" at bounding box center [522, 41] width 75 height 14
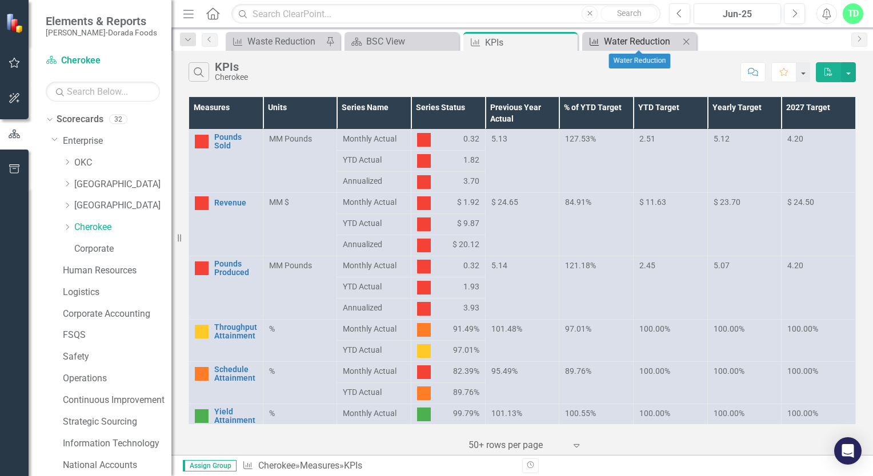
click at [611, 41] on div "Water Reduction" at bounding box center [641, 41] width 75 height 14
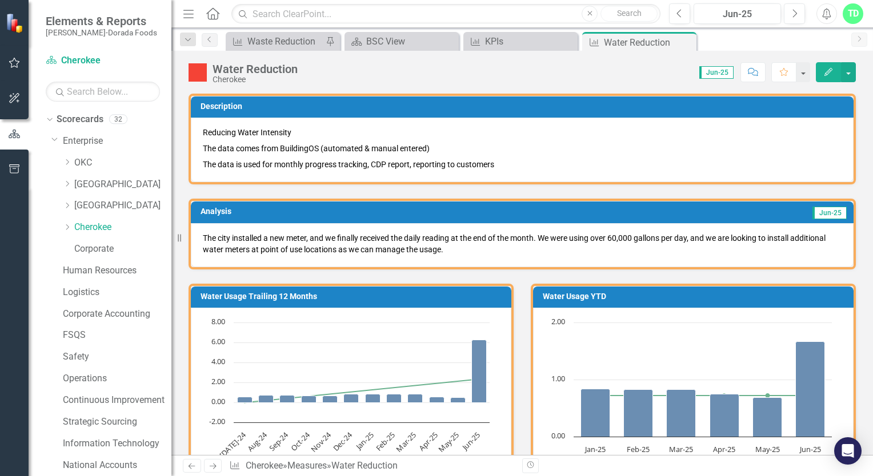
click at [718, 79] on div "Score: 0.00 Jun-25 Completed Comment Favorite Edit" at bounding box center [579, 71] width 552 height 19
click at [736, 72] on div "Comment Favorite Edit" at bounding box center [795, 71] width 121 height 19
click at [656, 74] on div "Score: 0.00 Jun-25 Completed Comment Favorite Edit" at bounding box center [579, 71] width 552 height 19
click at [791, 13] on icon "Next" at bounding box center [794, 14] width 6 height 10
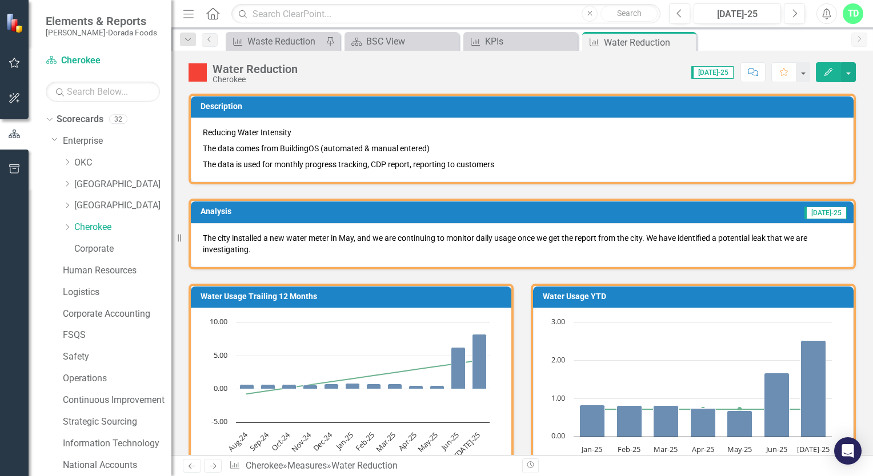
click at [263, 248] on p "The city installed a new water meter in May, and we are continuing to monitor d…" at bounding box center [522, 243] width 639 height 23
click at [824, 69] on icon "Edit" at bounding box center [828, 72] width 10 height 8
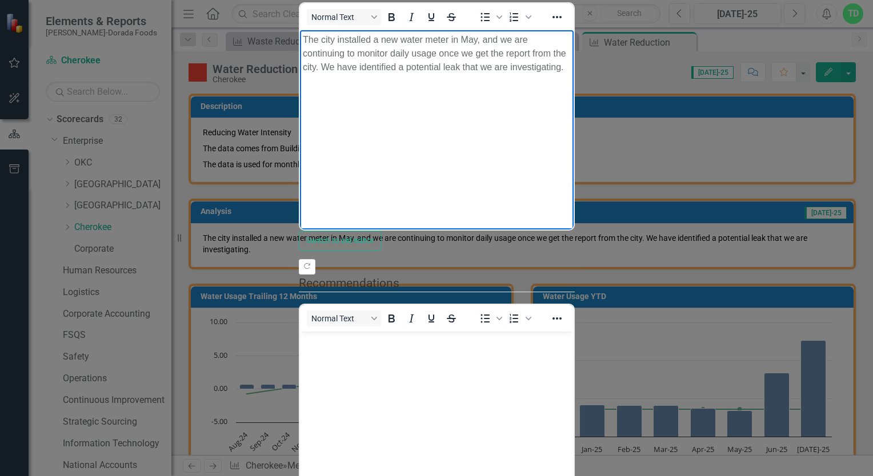
click at [521, 53] on p "The city installed a new water meter in May, and we are continuing to monitor d…" at bounding box center [436, 53] width 268 height 41
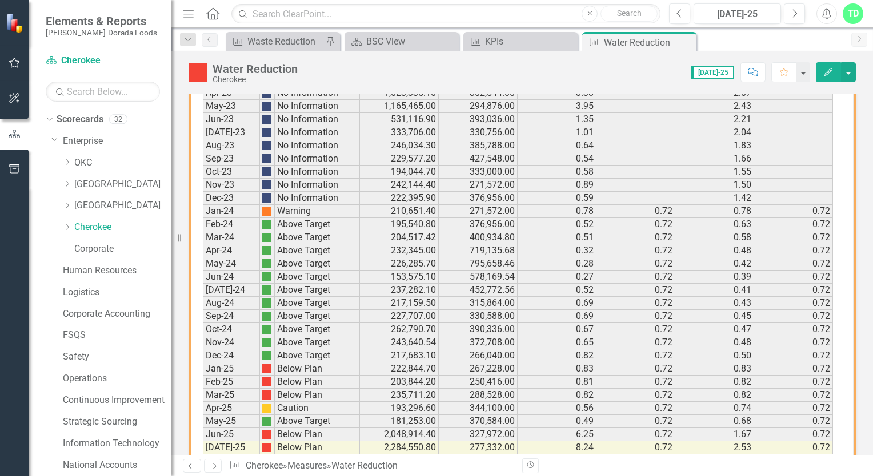
scroll to position [770, 0]
